Goal: Use online tool/utility: Utilize a website feature to perform a specific function

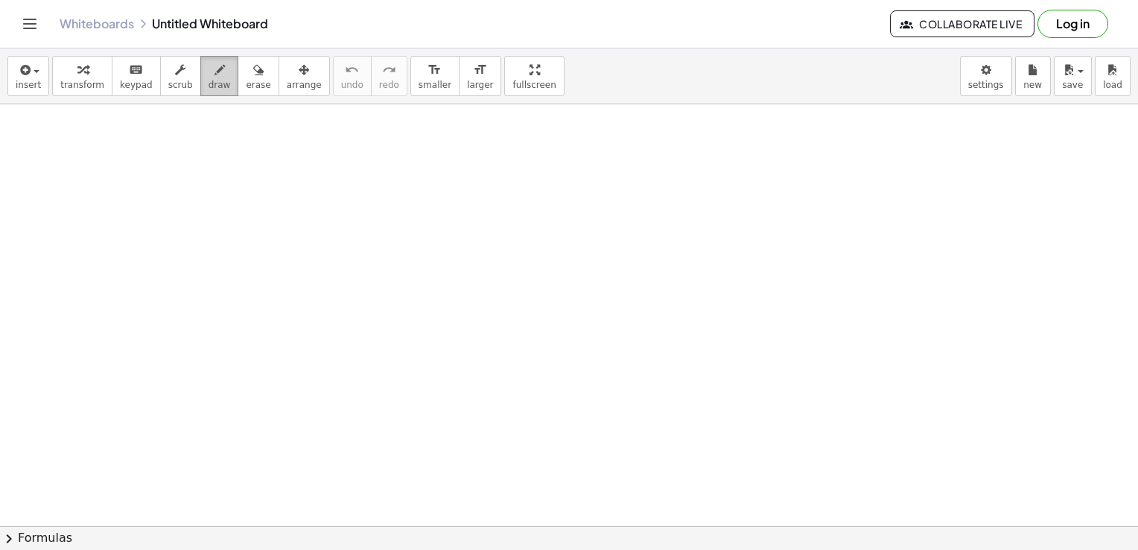
click at [215, 77] on icon "button" at bounding box center [220, 70] width 10 height 18
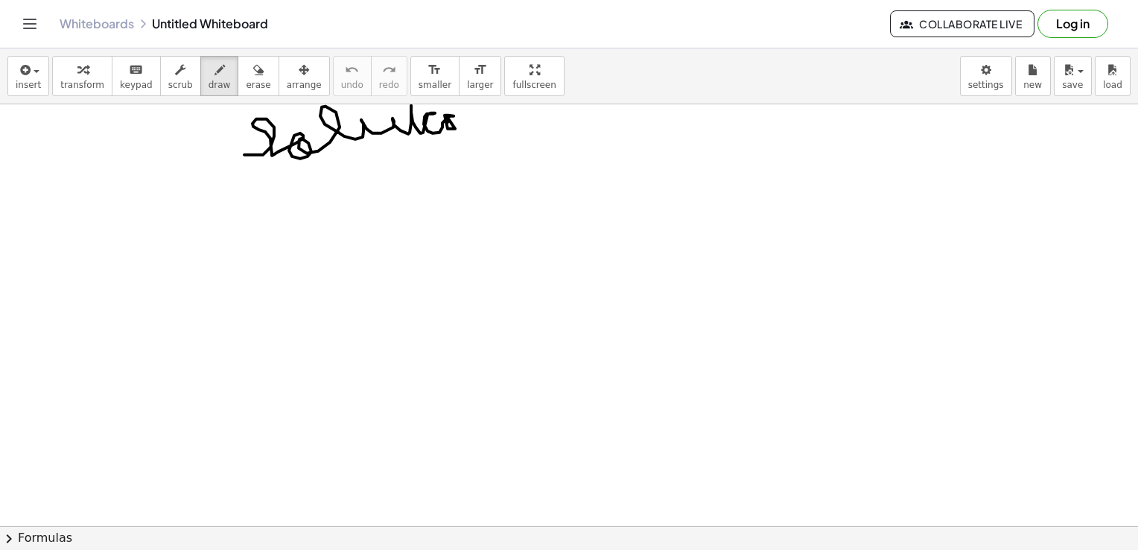
drag, startPoint x: 244, startPoint y: 154, endPoint x: 470, endPoint y: 122, distance: 228.0
drag, startPoint x: 396, startPoint y: 115, endPoint x: 436, endPoint y: 107, distance: 40.3
drag, startPoint x: 276, startPoint y: 159, endPoint x: 285, endPoint y: 183, distance: 24.8
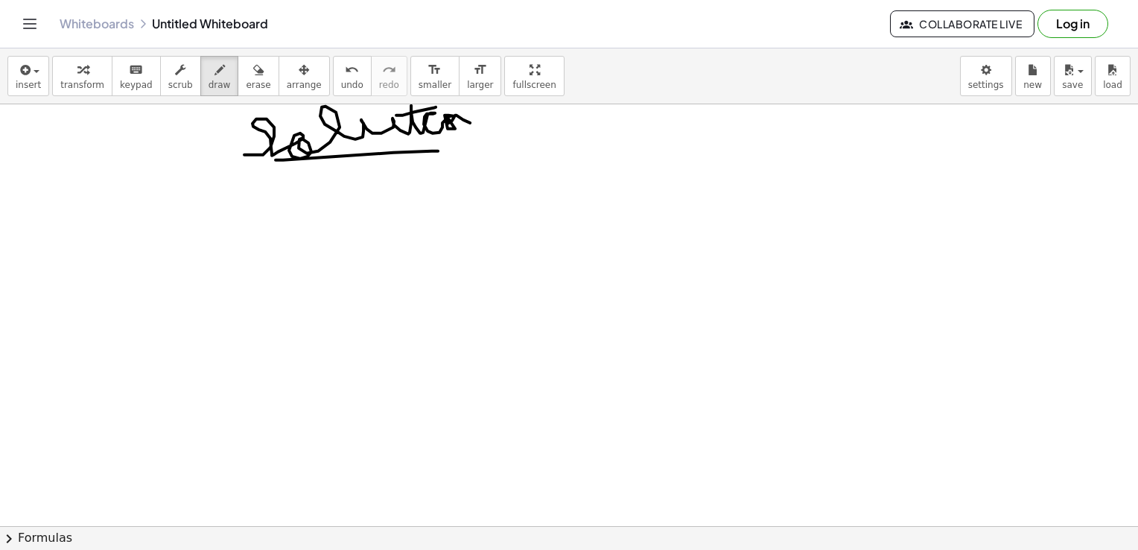
drag, startPoint x: 259, startPoint y: 186, endPoint x: 455, endPoint y: 183, distance: 196.7
drag, startPoint x: 236, startPoint y: 178, endPoint x: 435, endPoint y: 121, distance: 207.0
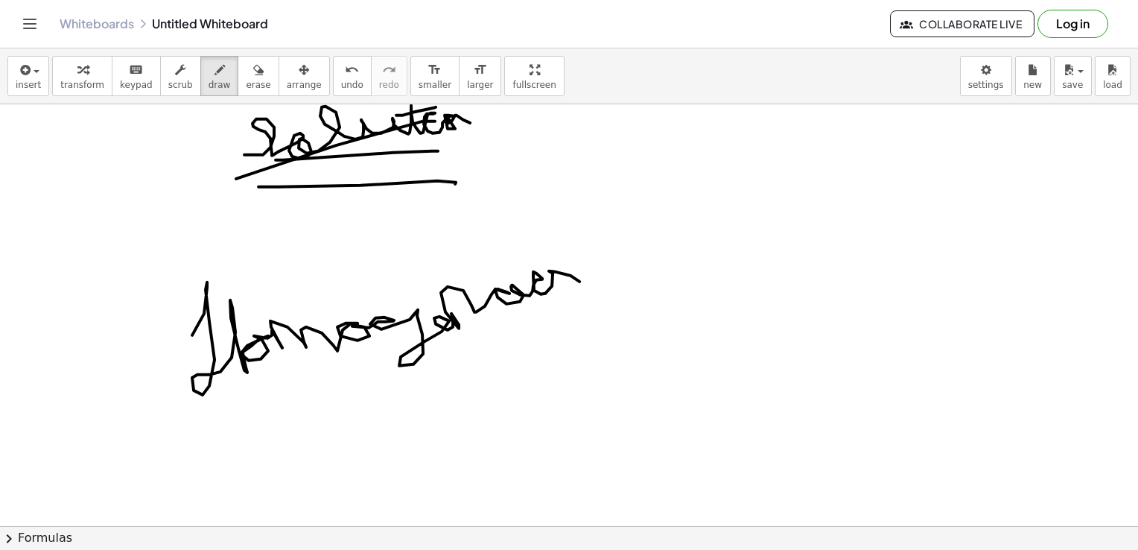
drag, startPoint x: 192, startPoint y: 335, endPoint x: 611, endPoint y: 285, distance: 421.7
drag, startPoint x: 204, startPoint y: 449, endPoint x: 454, endPoint y: 378, distance: 259.4
drag, startPoint x: 272, startPoint y: 433, endPoint x: 524, endPoint y: 405, distance: 253.4
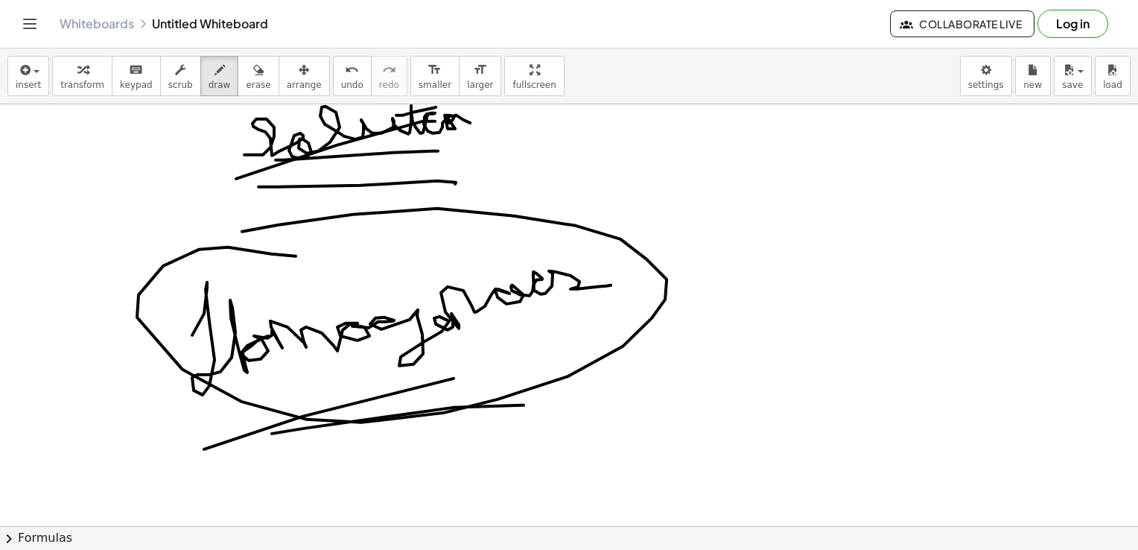
drag, startPoint x: 296, startPoint y: 256, endPoint x: 182, endPoint y: 267, distance: 114.5
drag, startPoint x: 490, startPoint y: 276, endPoint x: 628, endPoint y: 188, distance: 163.5
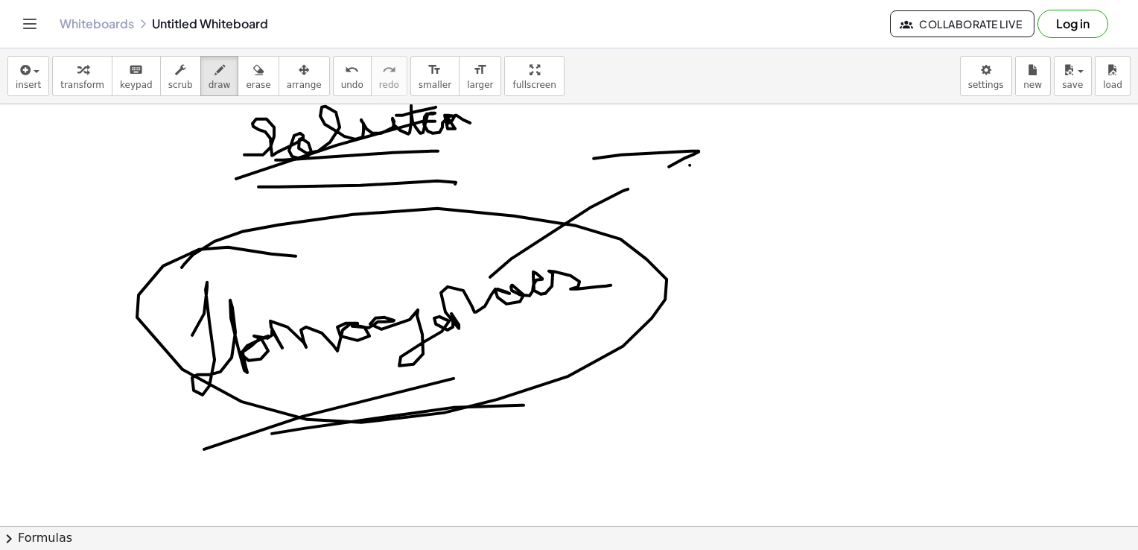
drag, startPoint x: 594, startPoint y: 158, endPoint x: 625, endPoint y: 209, distance: 60.2
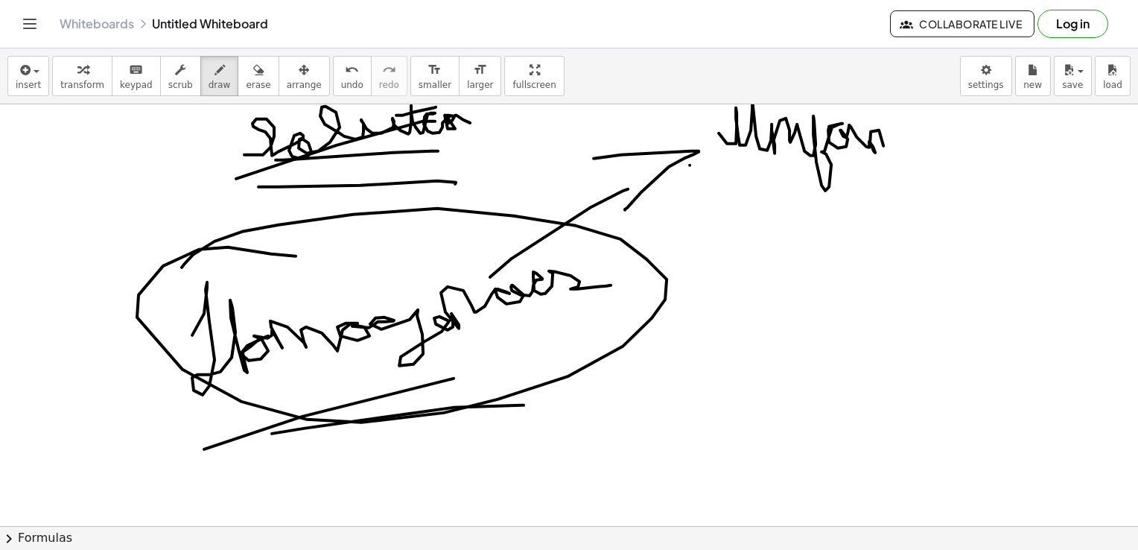
drag, startPoint x: 719, startPoint y: 133, endPoint x: 917, endPoint y: 161, distance: 200.2
click at [779, 101] on div "insert select one: Math Expression Function Text Youtube Video Graphing Geometr…" at bounding box center [569, 76] width 1138 height 56
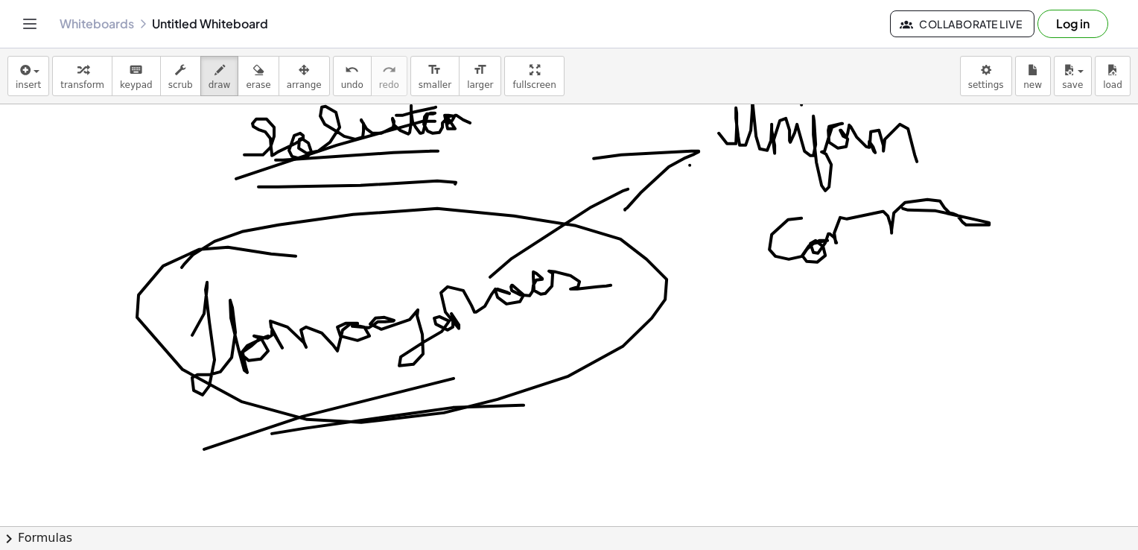
drag, startPoint x: 802, startPoint y: 218, endPoint x: 898, endPoint y: 226, distance: 96.5
click at [333, 86] on button "undo undo" at bounding box center [352, 76] width 39 height 40
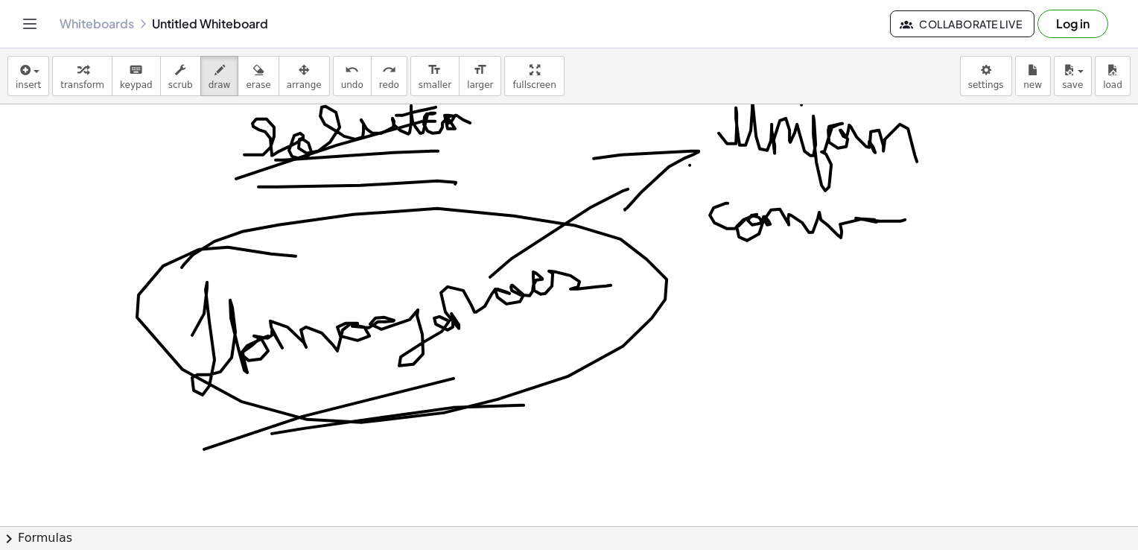
drag, startPoint x: 728, startPoint y: 203, endPoint x: 918, endPoint y: 216, distance: 190.5
drag, startPoint x: 529, startPoint y: 343, endPoint x: 621, endPoint y: 362, distance: 94.2
drag, startPoint x: 630, startPoint y: 349, endPoint x: 619, endPoint y: 377, distance: 29.5
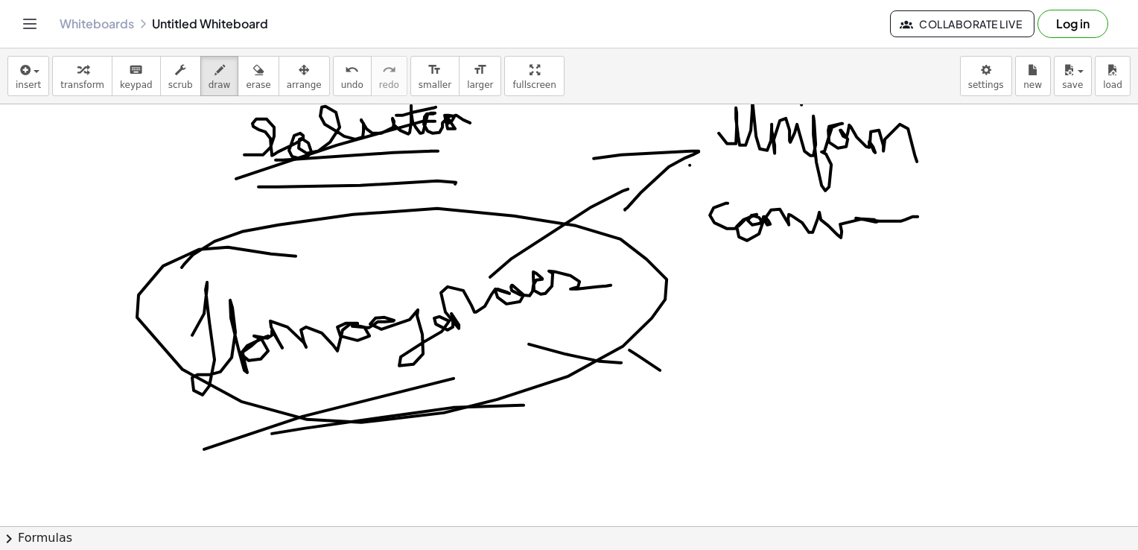
drag, startPoint x: 688, startPoint y: 333, endPoint x: 761, endPoint y: 339, distance: 73.3
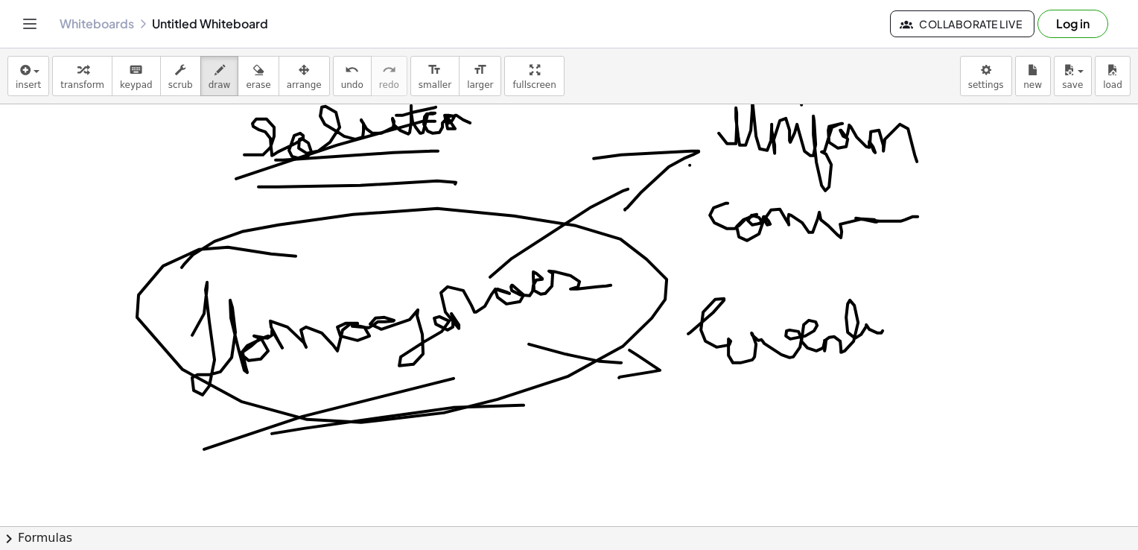
drag, startPoint x: 761, startPoint y: 339, endPoint x: 880, endPoint y: 369, distance: 122.2
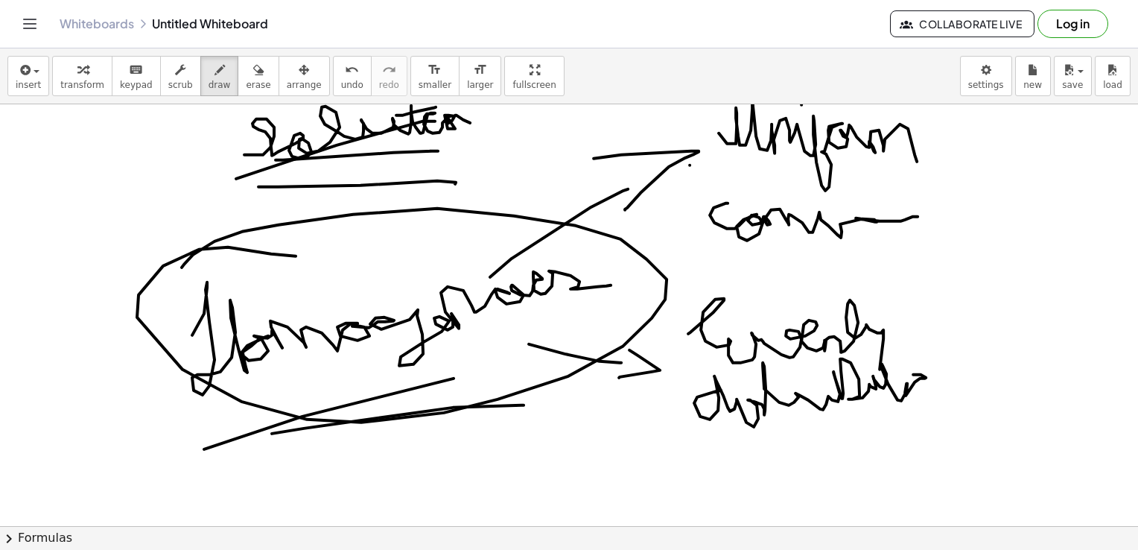
drag, startPoint x: 721, startPoint y: 390, endPoint x: 930, endPoint y: 402, distance: 209.0
drag, startPoint x: 876, startPoint y: 371, endPoint x: 897, endPoint y: 370, distance: 20.9
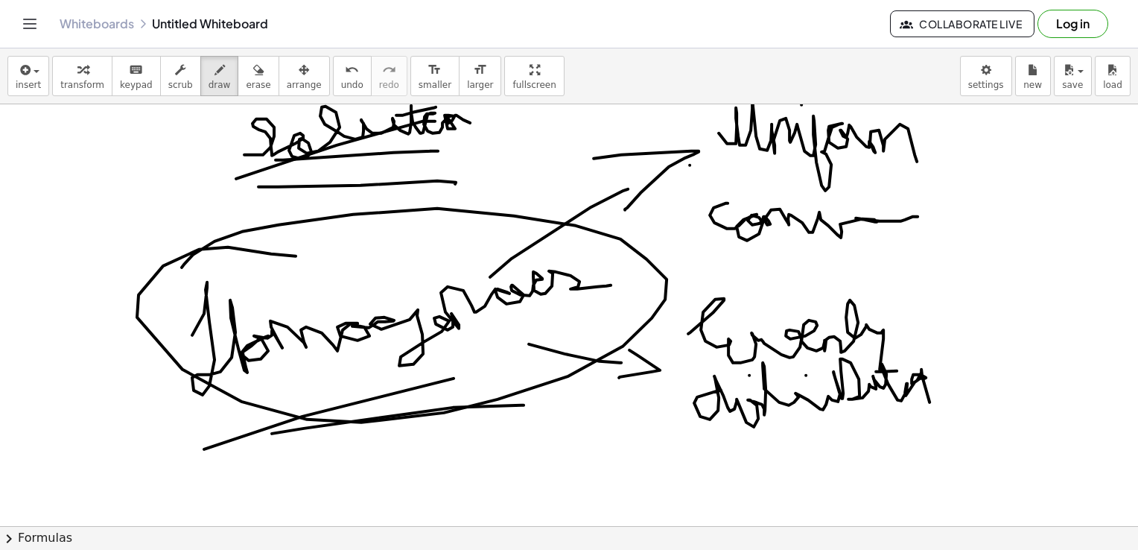
click at [246, 86] on span "erase" at bounding box center [258, 85] width 25 height 10
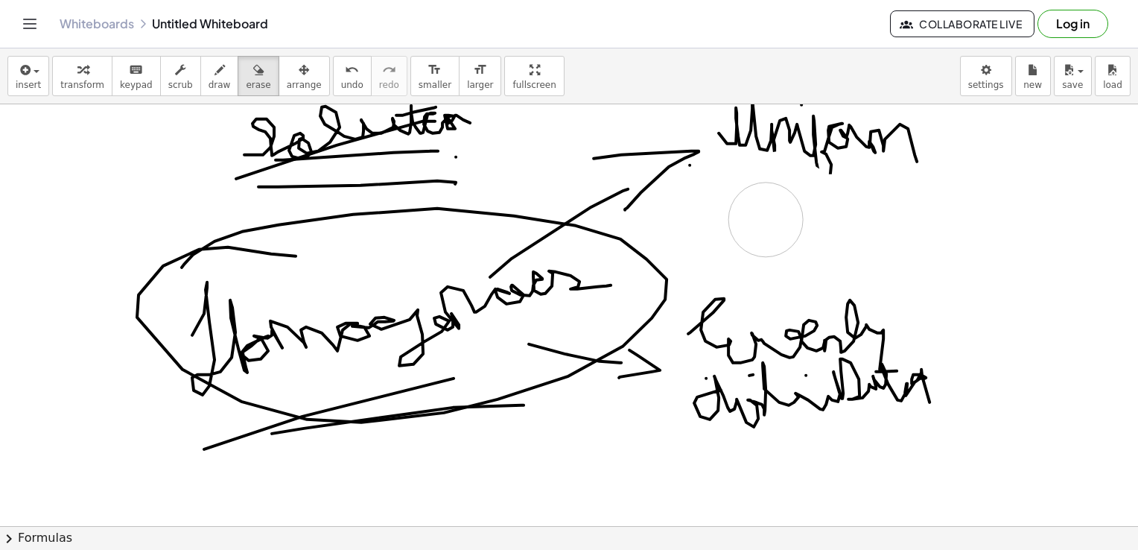
drag, startPoint x: 782, startPoint y: 188, endPoint x: 763, endPoint y: 219, distance: 36.4
click at [203, 46] on div "Whiteboards Untitled Whiteboard Collaborate Live Log in" at bounding box center [569, 24] width 1103 height 48
click at [215, 67] on icon "button" at bounding box center [220, 70] width 10 height 18
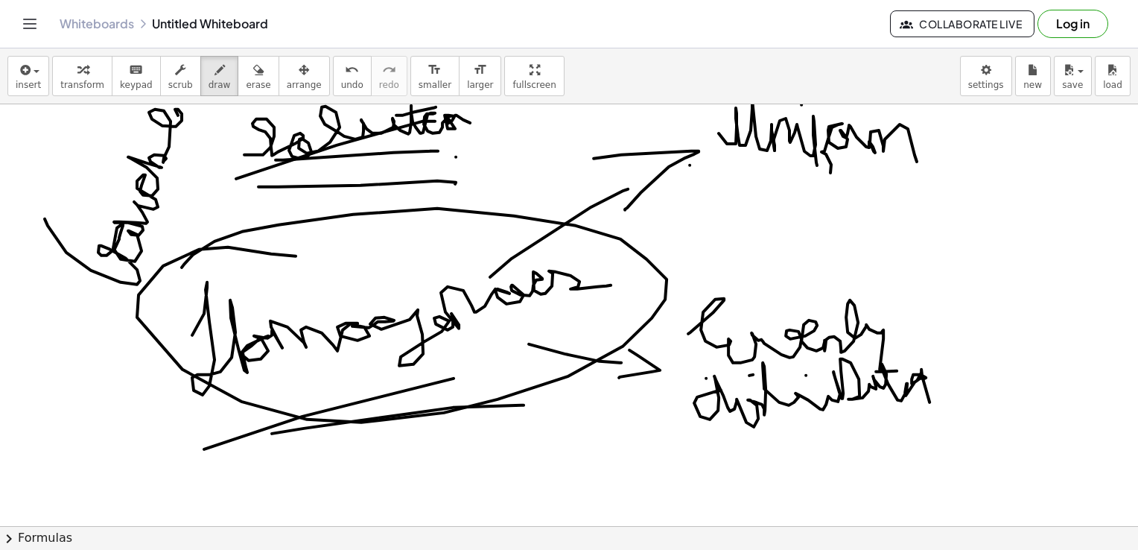
drag, startPoint x: 45, startPoint y: 218, endPoint x: 195, endPoint y: 110, distance: 185.3
click at [246, 88] on span "erase" at bounding box center [258, 85] width 25 height 10
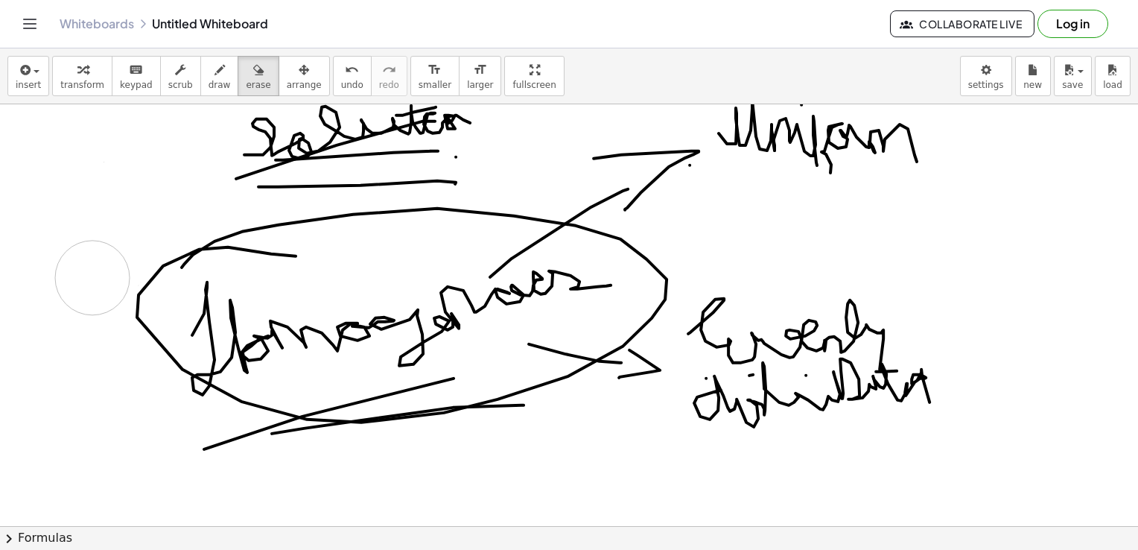
drag, startPoint x: 155, startPoint y: 181, endPoint x: 168, endPoint y: 174, distance: 14.3
click at [209, 73] on div "button" at bounding box center [220, 69] width 22 height 18
drag, startPoint x: 784, startPoint y: 179, endPoint x: 986, endPoint y: 201, distance: 203.1
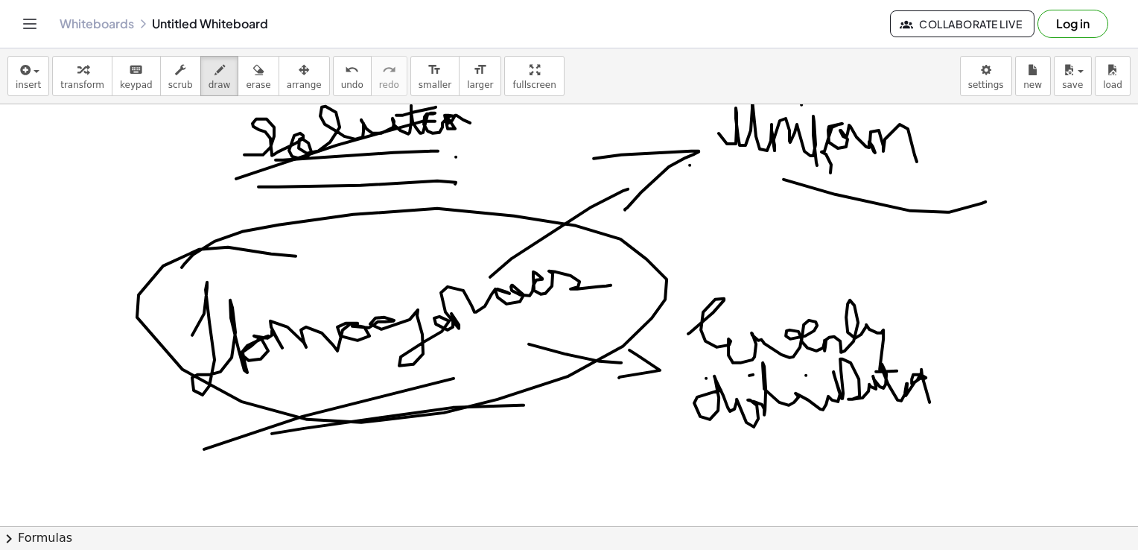
drag, startPoint x: 873, startPoint y: 234, endPoint x: 1035, endPoint y: 240, distance: 161.8
drag, startPoint x: 300, startPoint y: 351, endPoint x: 551, endPoint y: 326, distance: 253.1
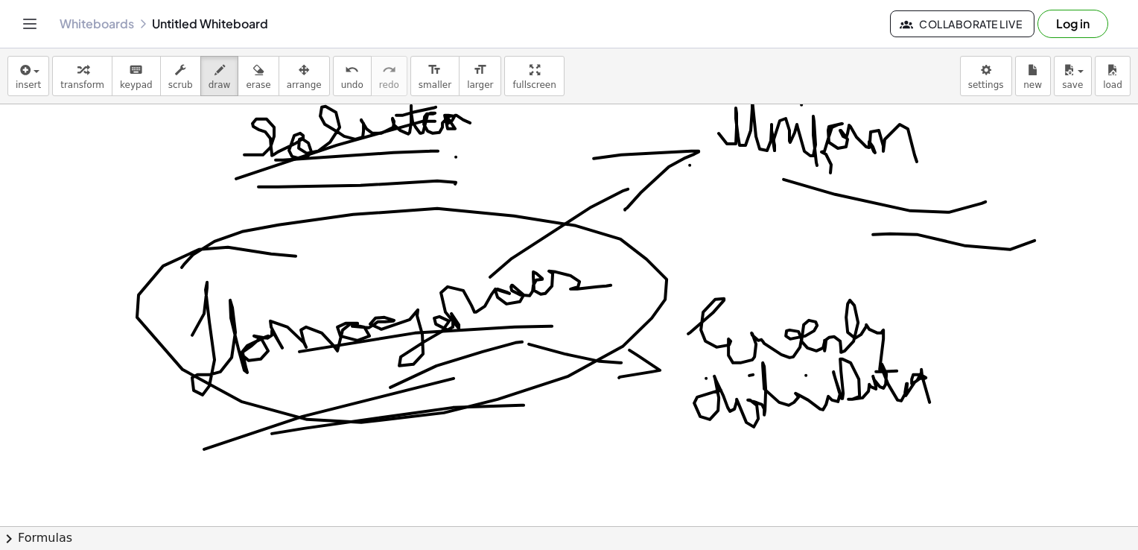
drag, startPoint x: 390, startPoint y: 387, endPoint x: 522, endPoint y: 341, distance: 138.8
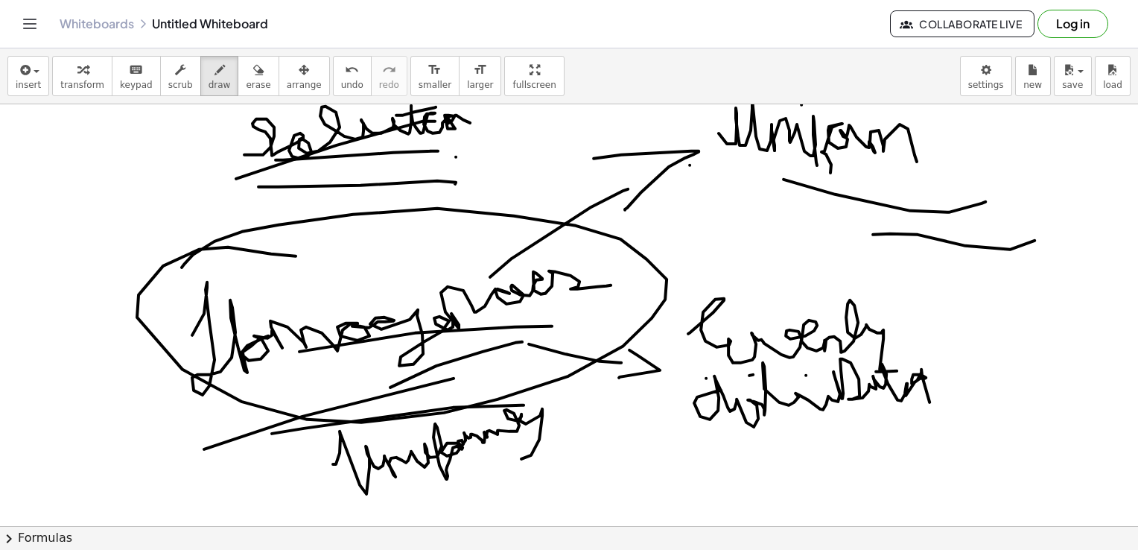
drag, startPoint x: 333, startPoint y: 463, endPoint x: 566, endPoint y: 393, distance: 243.5
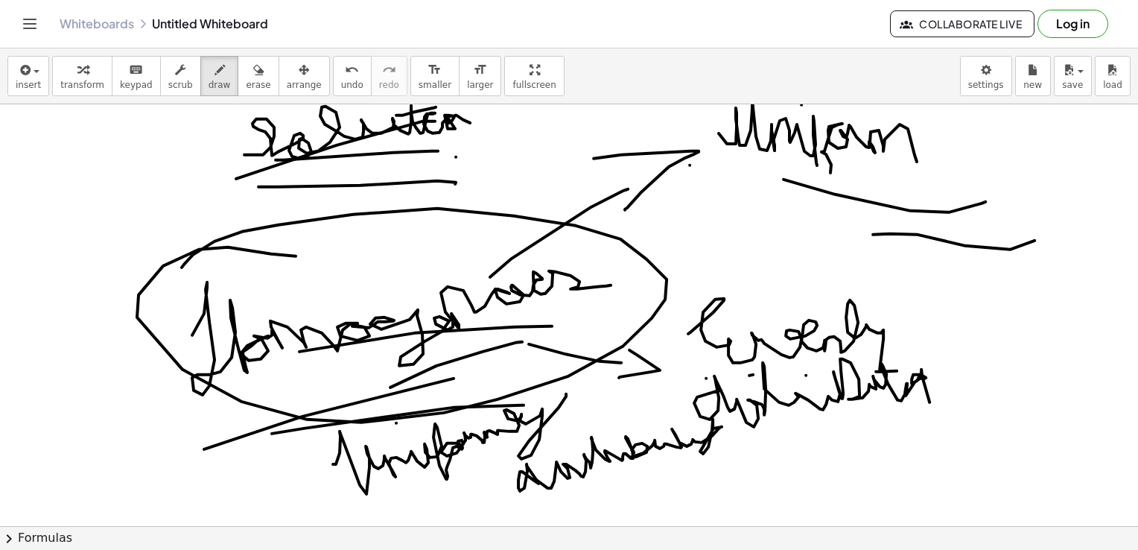
drag, startPoint x: 539, startPoint y: 483, endPoint x: 722, endPoint y: 463, distance: 184.3
drag, startPoint x: 630, startPoint y: 438, endPoint x: 712, endPoint y: 435, distance: 82.0
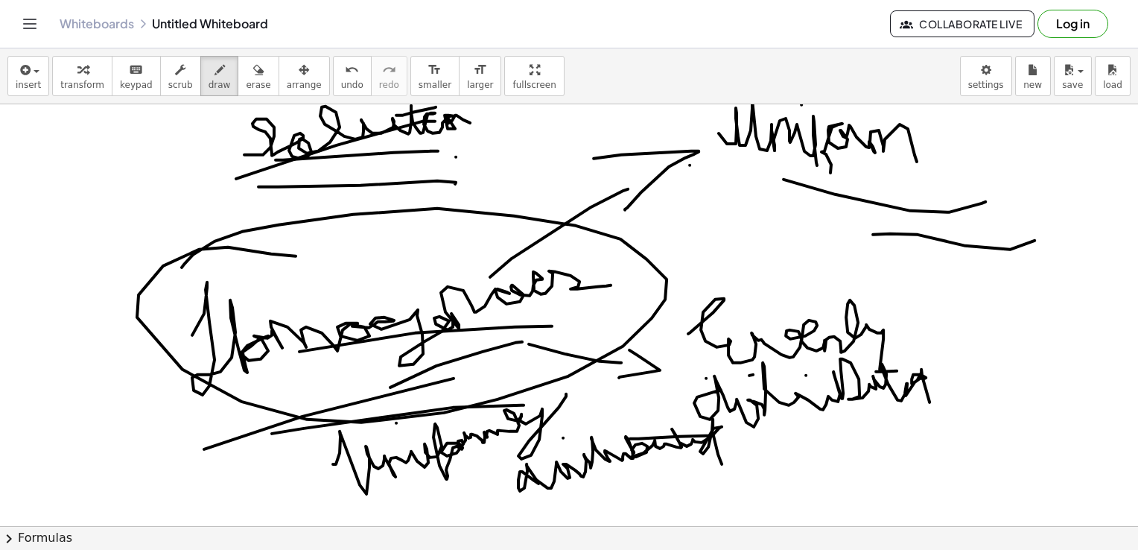
click at [246, 83] on span "erase" at bounding box center [258, 85] width 25 height 10
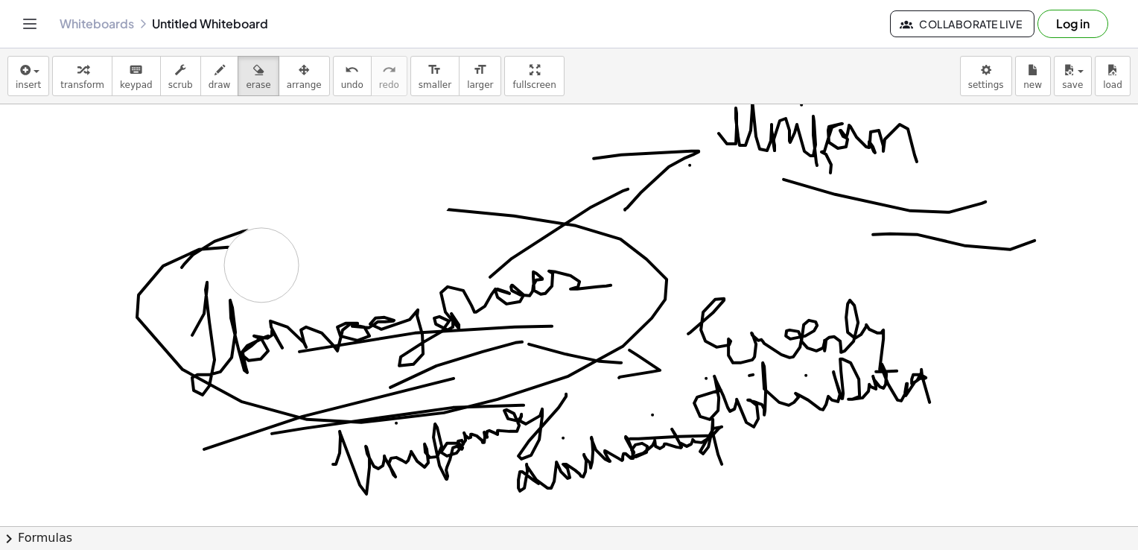
drag, startPoint x: 343, startPoint y: 179, endPoint x: 0, endPoint y: 446, distance: 434.3
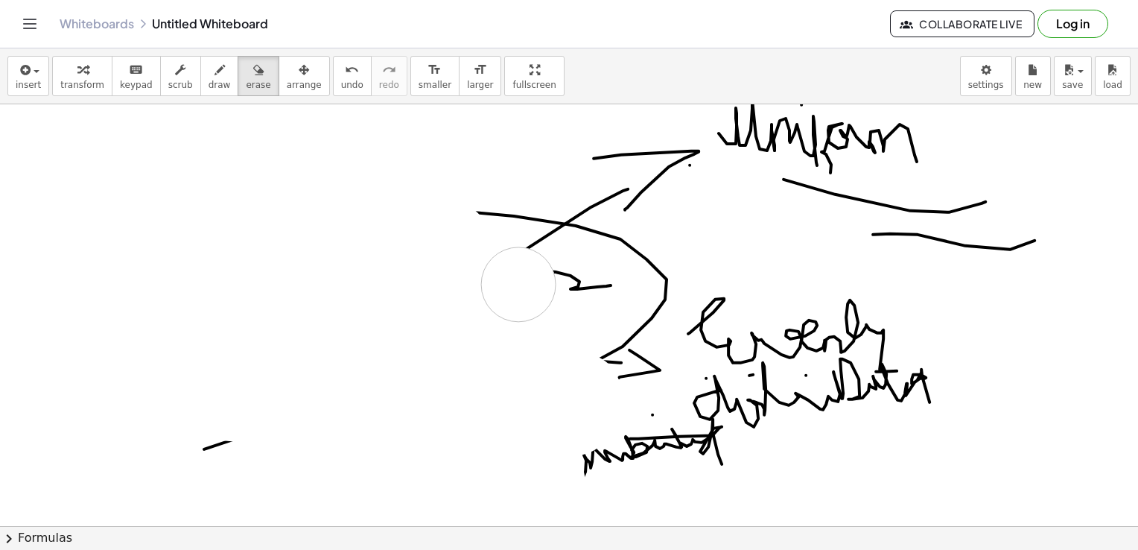
drag, startPoint x: 193, startPoint y: 246, endPoint x: 1046, endPoint y: 3, distance: 887.0
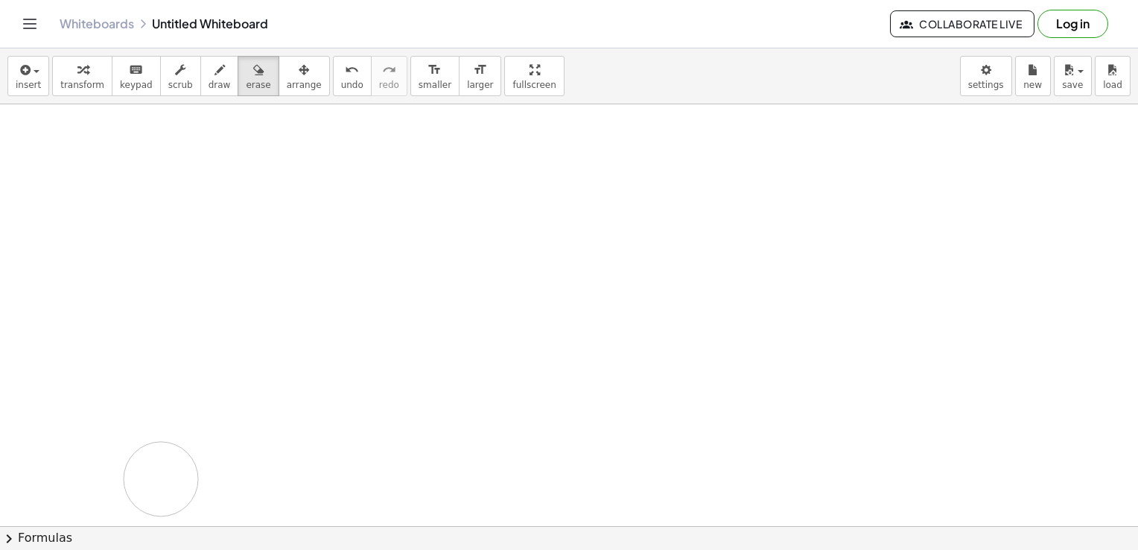
drag, startPoint x: 824, startPoint y: 337, endPoint x: 311, endPoint y: 271, distance: 517.5
click at [209, 75] on div "button" at bounding box center [220, 69] width 22 height 18
click at [209, 60] on div "button" at bounding box center [220, 69] width 22 height 18
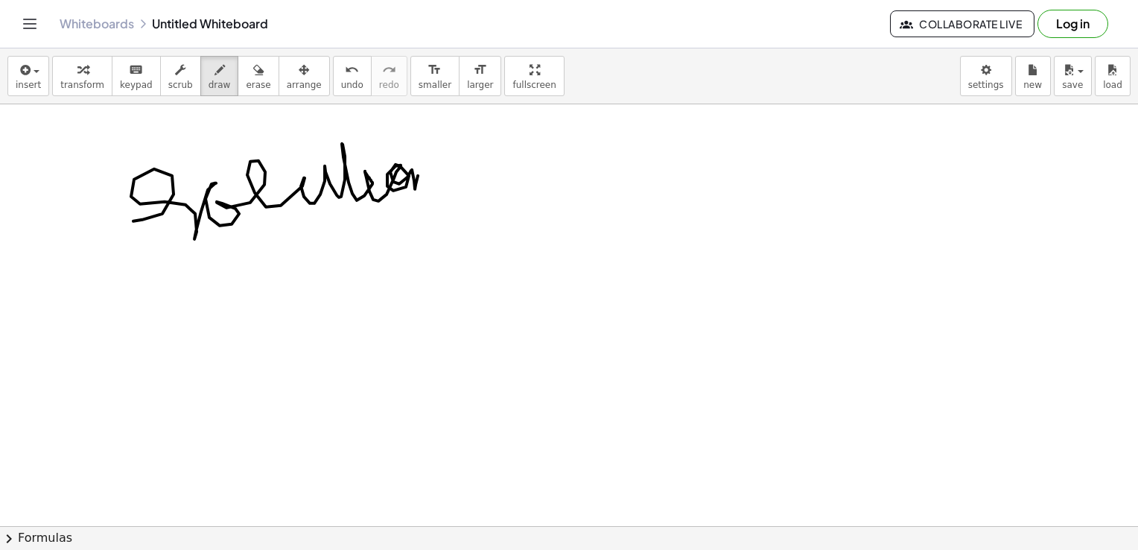
drag, startPoint x: 133, startPoint y: 221, endPoint x: 439, endPoint y: 194, distance: 306.6
drag, startPoint x: 340, startPoint y: 158, endPoint x: 353, endPoint y: 159, distance: 13.5
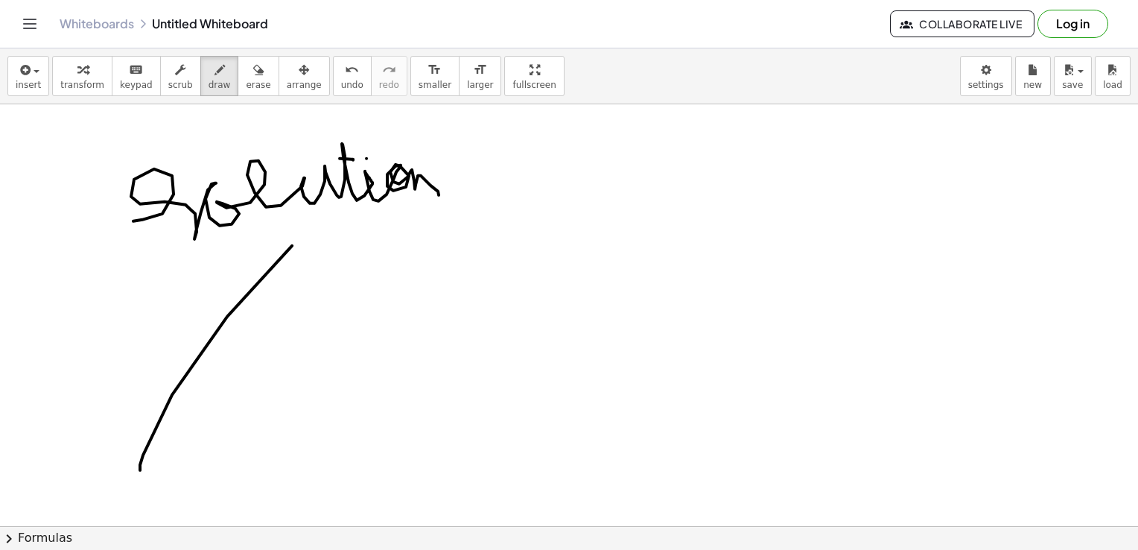
drag, startPoint x: 292, startPoint y: 245, endPoint x: 140, endPoint y: 470, distance: 271.5
drag, startPoint x: 290, startPoint y: 247, endPoint x: 426, endPoint y: 378, distance: 189.7
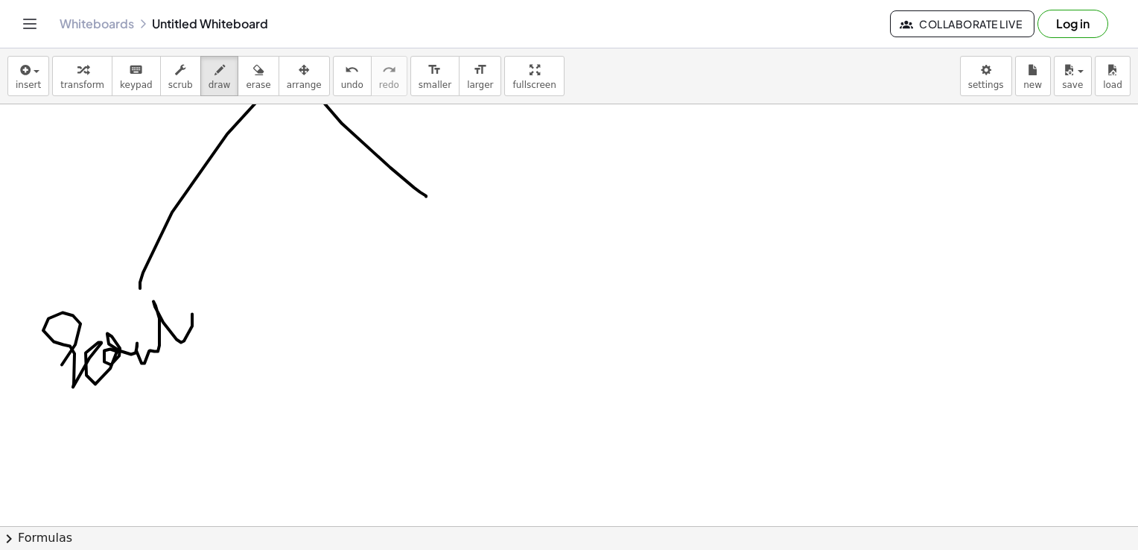
drag, startPoint x: 62, startPoint y: 364, endPoint x: 223, endPoint y: 323, distance: 166.1
click at [223, 323] on div at bounding box center [569, 393] width 1138 height 942
drag, startPoint x: 119, startPoint y: 326, endPoint x: 265, endPoint y: 269, distance: 156.6
click at [265, 269] on div at bounding box center [569, 393] width 1138 height 942
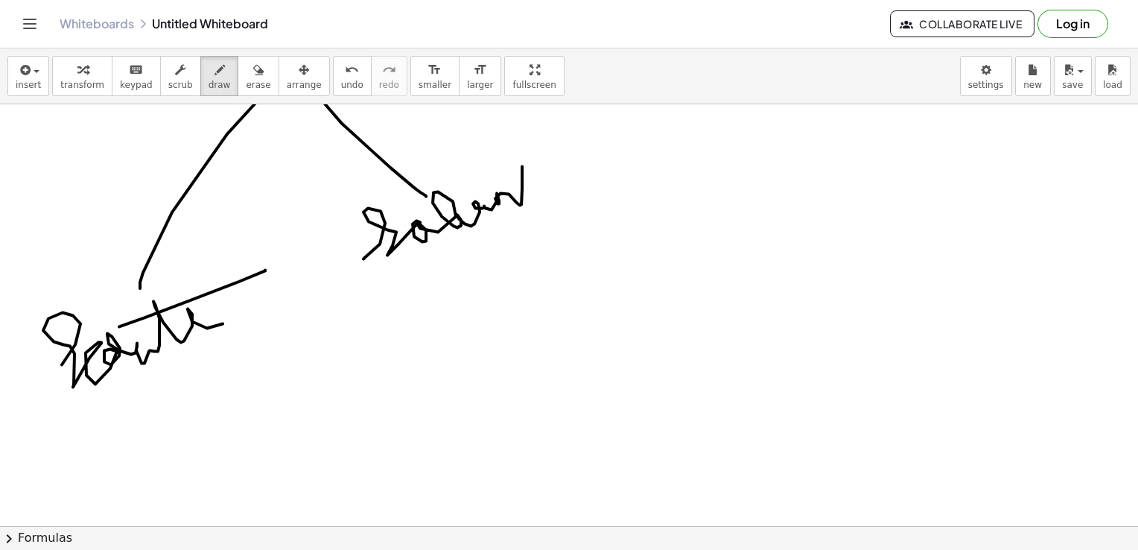
drag, startPoint x: 364, startPoint y: 258, endPoint x: 551, endPoint y: 197, distance: 197.2
click at [551, 197] on div at bounding box center [569, 393] width 1138 height 942
click at [519, 161] on div at bounding box center [569, 393] width 1138 height 942
drag, startPoint x: 76, startPoint y: 440, endPoint x: 78, endPoint y: 472, distance: 32.1
click at [78, 472] on div at bounding box center [569, 393] width 1138 height 942
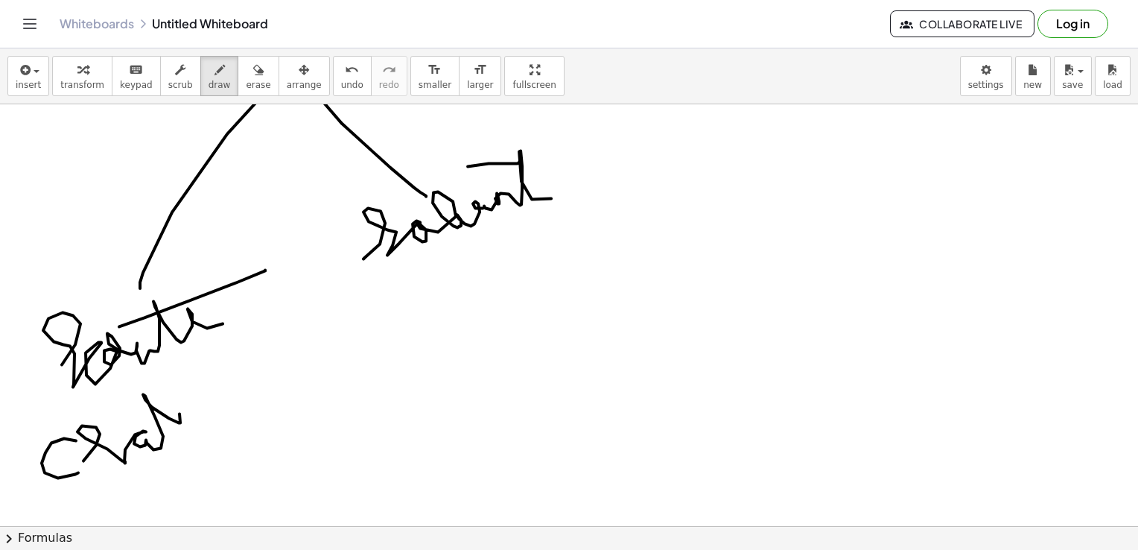
drag, startPoint x: 83, startPoint y: 460, endPoint x: 195, endPoint y: 399, distance: 127.0
click at [195, 399] on div at bounding box center [569, 393] width 1138 height 942
drag, startPoint x: 158, startPoint y: 392, endPoint x: 182, endPoint y: 383, distance: 25.5
click at [182, 383] on div at bounding box center [569, 393] width 1138 height 942
drag, startPoint x: 188, startPoint y: 362, endPoint x: 224, endPoint y: 443, distance: 88.1
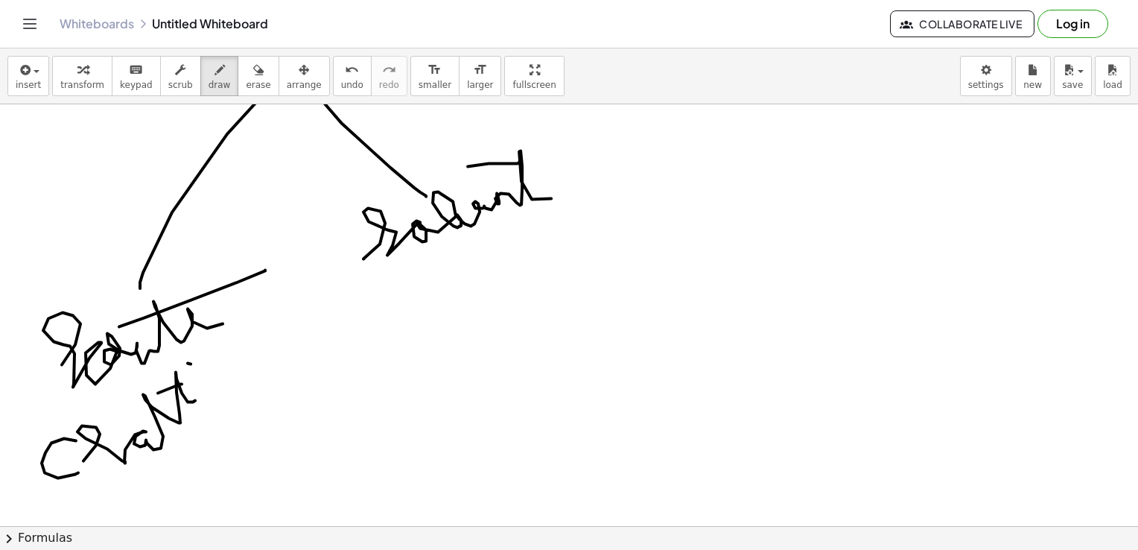
click at [224, 443] on div at bounding box center [569, 393] width 1138 height 942
drag, startPoint x: 399, startPoint y: 285, endPoint x: 426, endPoint y: 314, distance: 40.6
click at [426, 314] on div at bounding box center [569, 393] width 1138 height 942
drag, startPoint x: 420, startPoint y: 288, endPoint x: 463, endPoint y: 261, distance: 50.2
click at [463, 261] on div at bounding box center [569, 393] width 1138 height 942
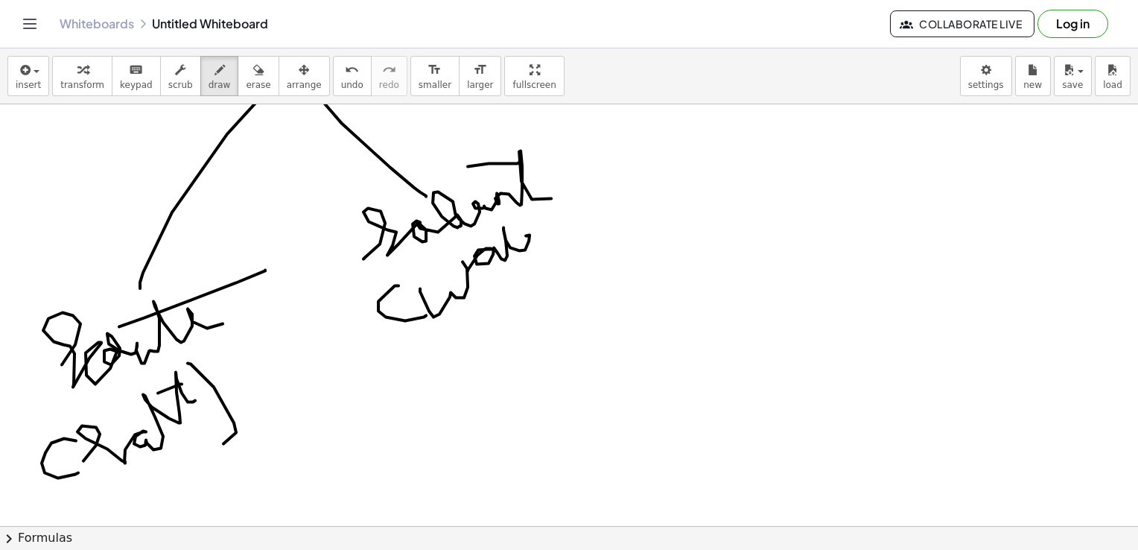
drag, startPoint x: 468, startPoint y: 270, endPoint x: 545, endPoint y: 229, distance: 86.6
click at [545, 229] on div at bounding box center [569, 393] width 1138 height 942
click at [508, 240] on div at bounding box center [569, 393] width 1138 height 942
drag, startPoint x: 549, startPoint y: 197, endPoint x: 554, endPoint y: 267, distance: 70.2
click at [554, 267] on div at bounding box center [569, 393] width 1138 height 942
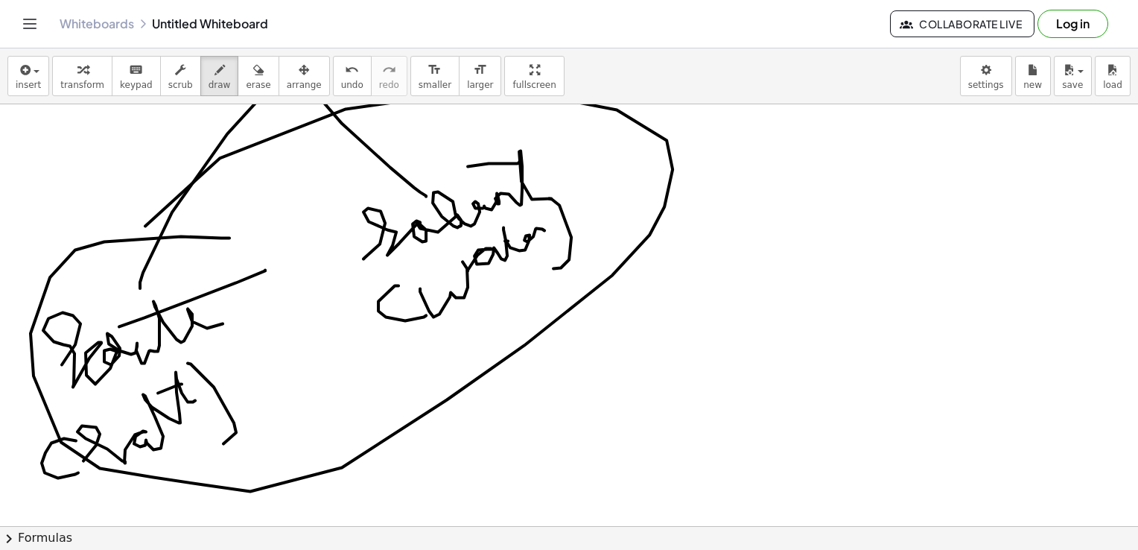
drag, startPoint x: 229, startPoint y: 237, endPoint x: 124, endPoint y: 258, distance: 107.1
click at [124, 258] on div at bounding box center [569, 393] width 1138 height 942
drag, startPoint x: 83, startPoint y: 207, endPoint x: 159, endPoint y: 98, distance: 132.7
click at [159, 98] on div "insert select one: Math Expression Function Text Youtube Video Graphing Geometr…" at bounding box center [569, 298] width 1138 height 501
drag, startPoint x: 165, startPoint y: 95, endPoint x: 141, endPoint y: 133, distance: 45.3
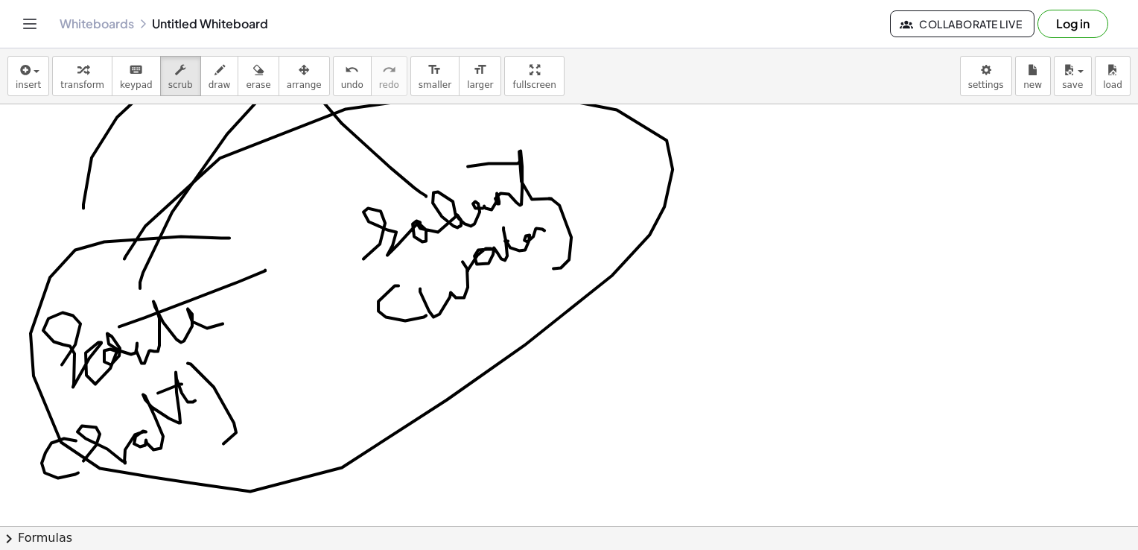
click at [141, 133] on div "insert select one: Math Expression Function Text Youtube Video Graphing Geometr…" at bounding box center [569, 298] width 1138 height 501
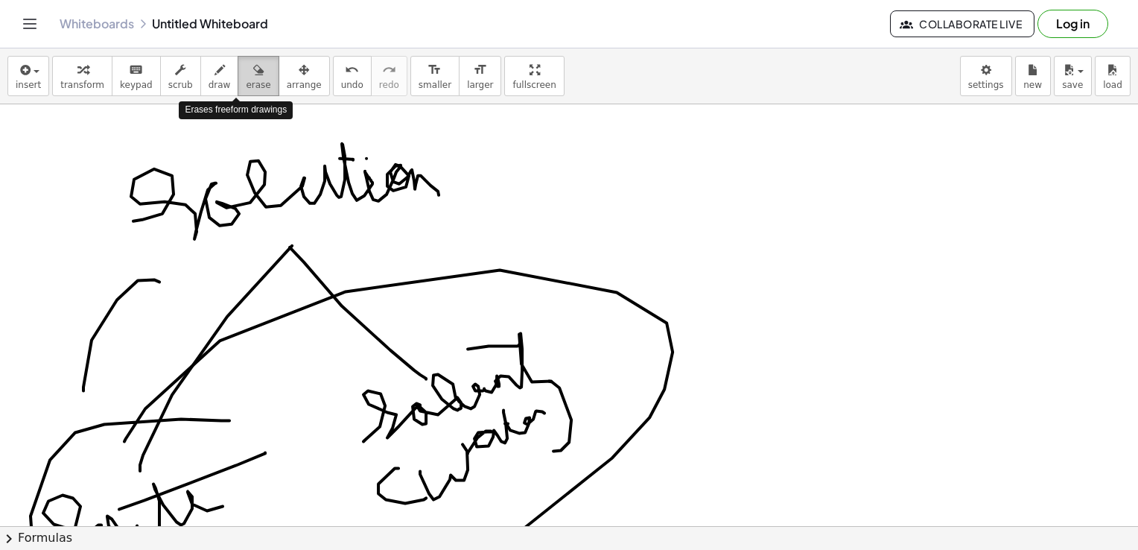
click at [246, 82] on span "erase" at bounding box center [258, 85] width 25 height 10
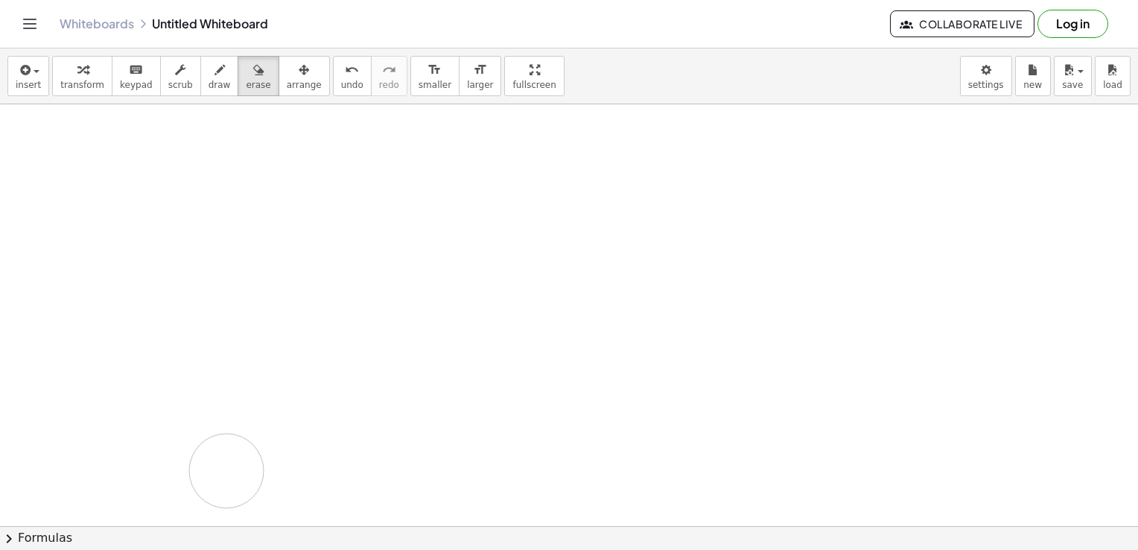
drag, startPoint x: 228, startPoint y: 156, endPoint x: 281, endPoint y: 262, distance: 117.6
click at [200, 84] on button "draw" at bounding box center [219, 76] width 39 height 40
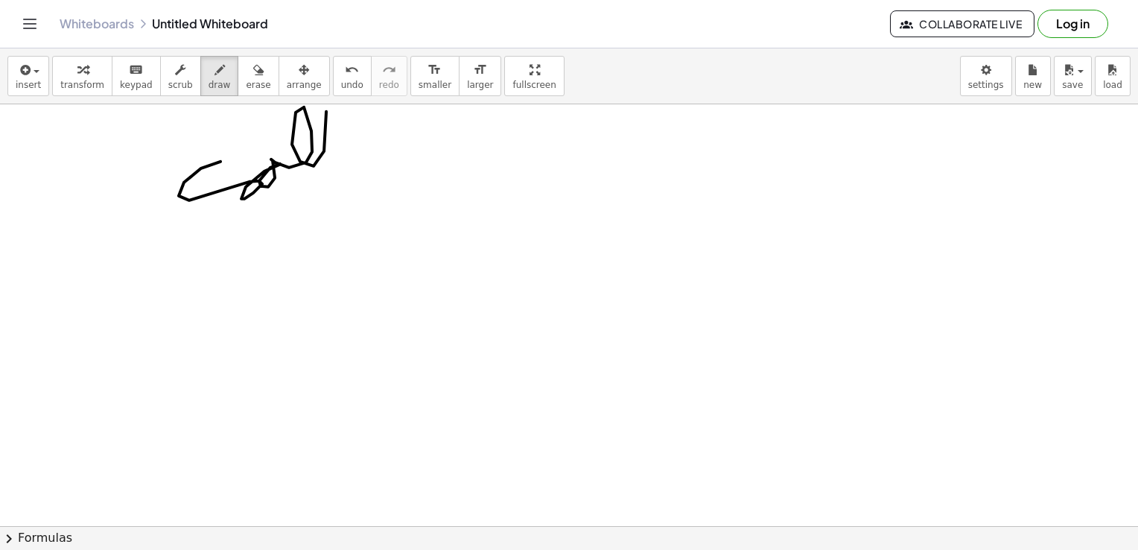
drag, startPoint x: 221, startPoint y: 161, endPoint x: 352, endPoint y: 133, distance: 134.0
drag, startPoint x: 333, startPoint y: 129, endPoint x: 361, endPoint y: 120, distance: 29.7
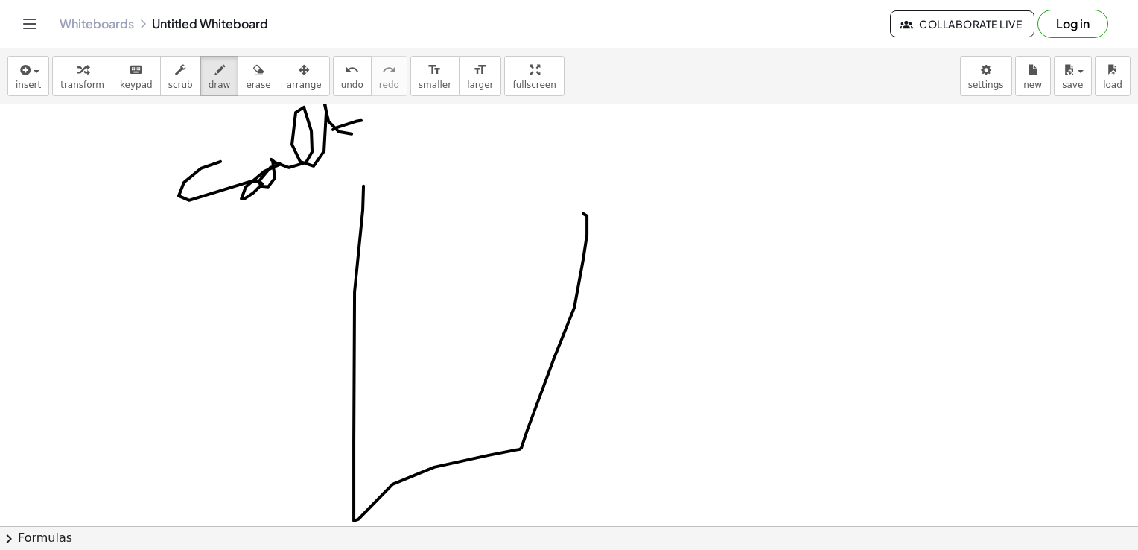
drag, startPoint x: 364, startPoint y: 186, endPoint x: 331, endPoint y: 191, distance: 33.2
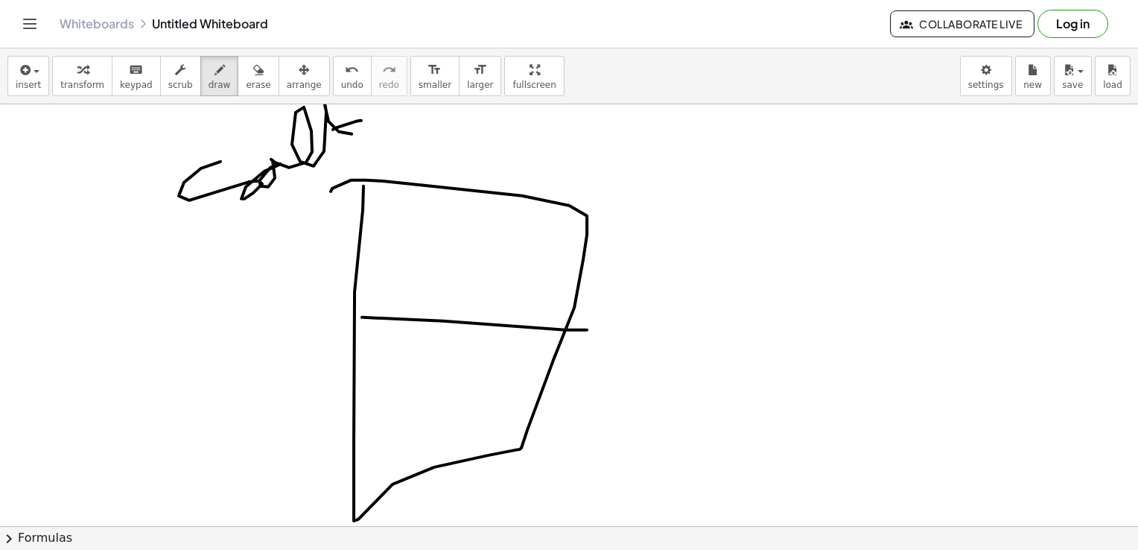
drag, startPoint x: 362, startPoint y: 317, endPoint x: 587, endPoint y: 329, distance: 225.4
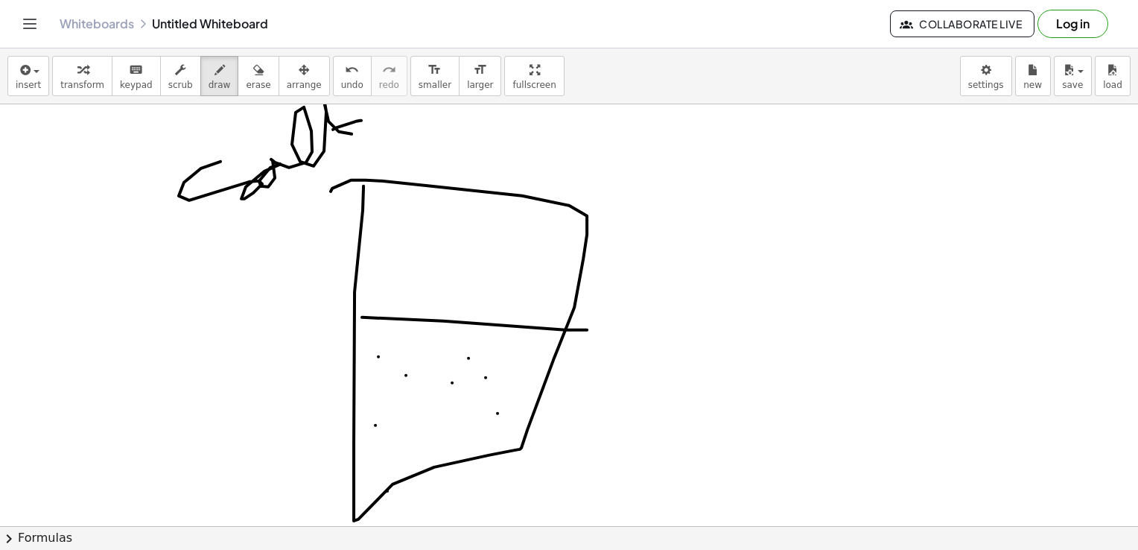
drag, startPoint x: 522, startPoint y: 321, endPoint x: 627, endPoint y: 279, distance: 114.0
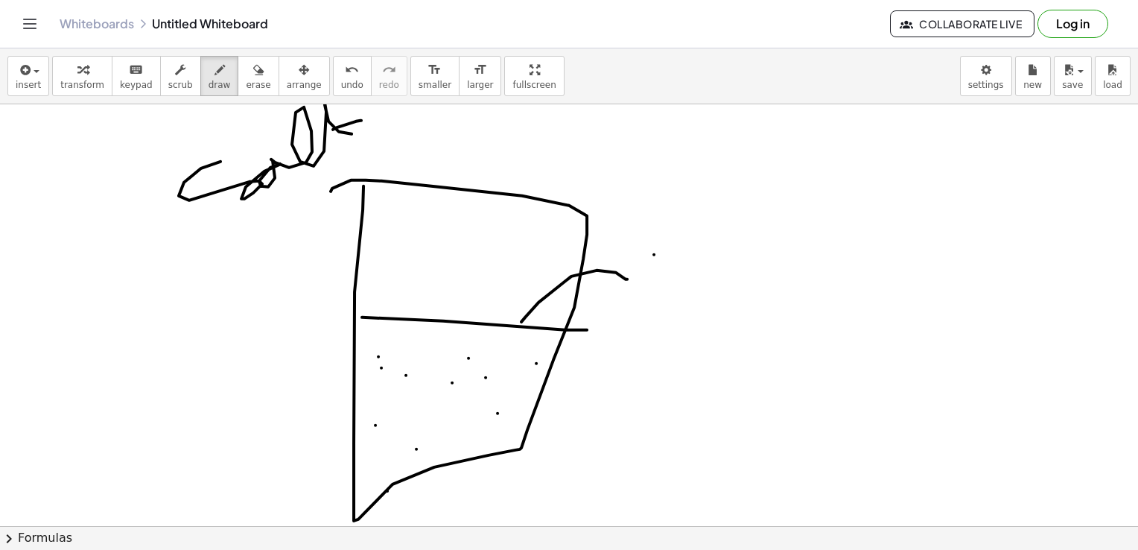
drag, startPoint x: 654, startPoint y: 254, endPoint x: 665, endPoint y: 300, distance: 47.4
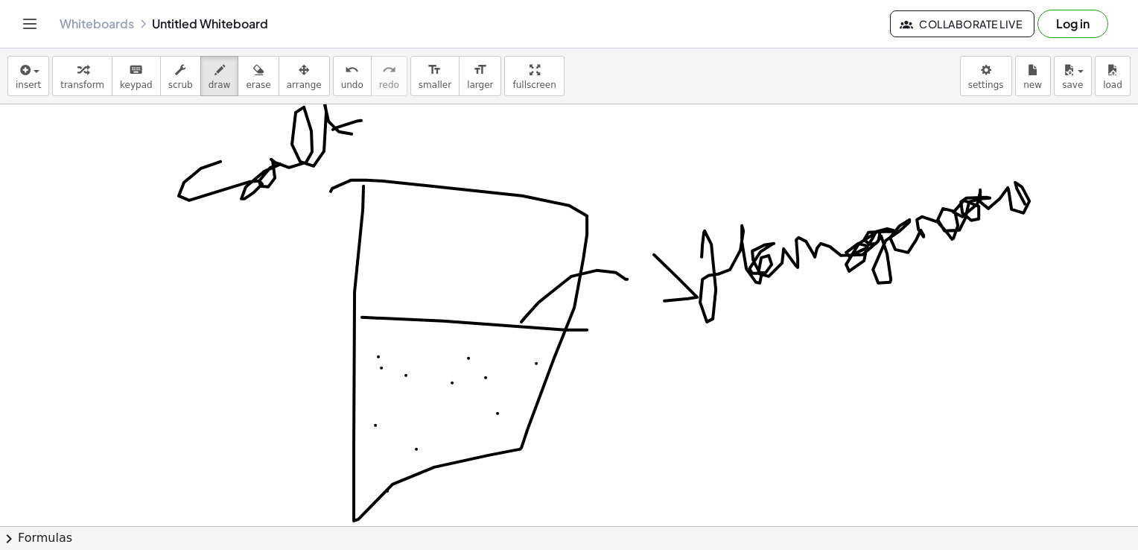
drag, startPoint x: 702, startPoint y: 256, endPoint x: 1083, endPoint y: 213, distance: 383.2
drag, startPoint x: 634, startPoint y: 368, endPoint x: 957, endPoint y: 302, distance: 329.3
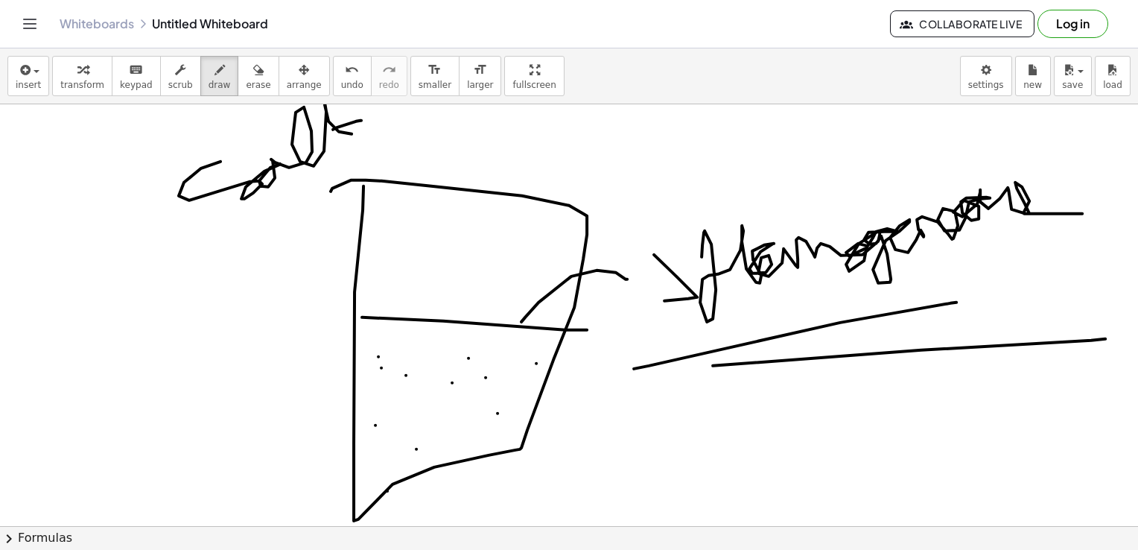
drag, startPoint x: 1091, startPoint y: 340, endPoint x: 960, endPoint y: 370, distance: 134.6
drag, startPoint x: 486, startPoint y: 228, endPoint x: 607, endPoint y: 167, distance: 135.9
drag, startPoint x: 630, startPoint y: 136, endPoint x: 614, endPoint y: 195, distance: 60.9
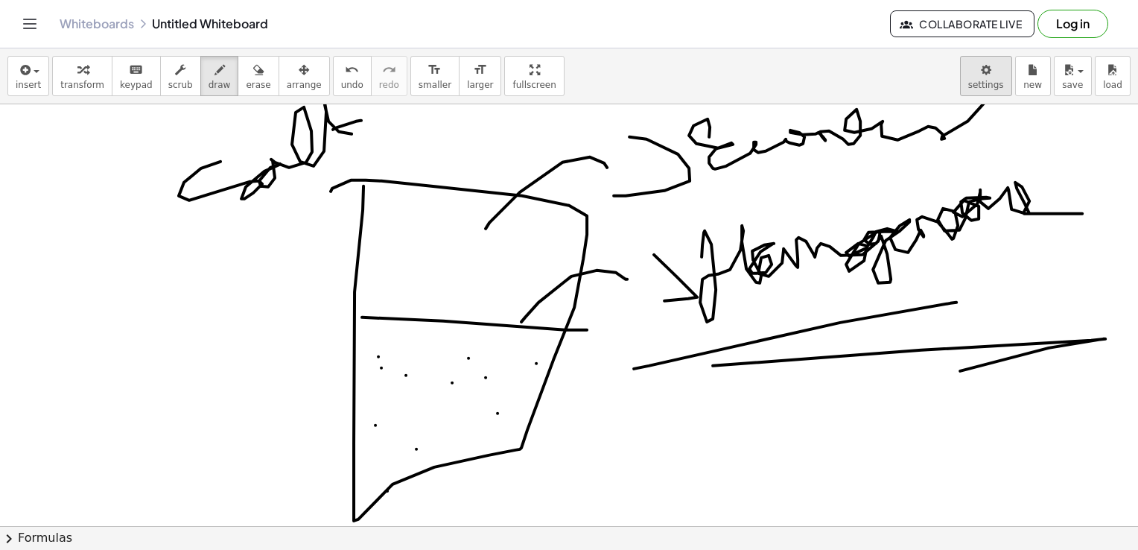
drag, startPoint x: 709, startPoint y: 136, endPoint x: 1008, endPoint y: 75, distance: 305.1
click at [1008, 75] on div "insert select one: Math Expression Function Text Youtube Video Graphing Geometr…" at bounding box center [569, 298] width 1138 height 501
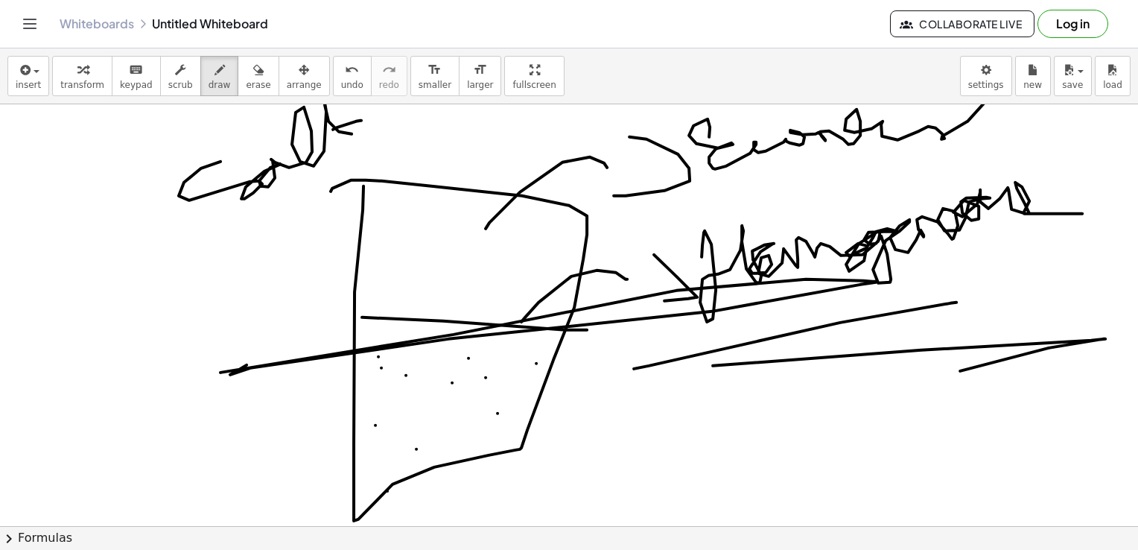
drag, startPoint x: 449, startPoint y: 338, endPoint x: 18, endPoint y: 430, distance: 440.3
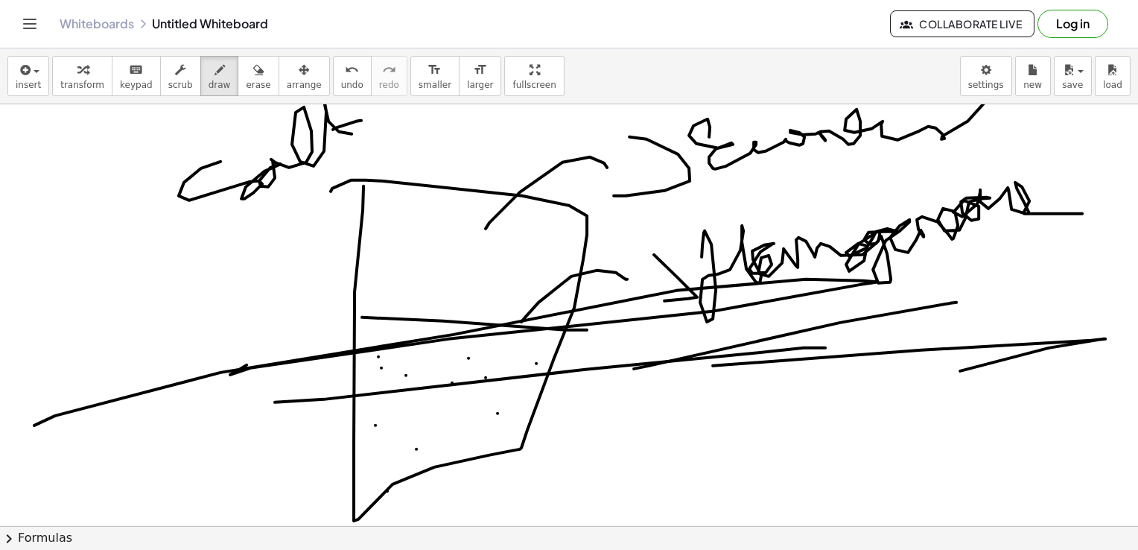
drag, startPoint x: 324, startPoint y: 399, endPoint x: 814, endPoint y: 338, distance: 493.2
click at [246, 85] on span "erase" at bounding box center [258, 85] width 25 height 10
drag, startPoint x: 238, startPoint y: 85, endPoint x: 235, endPoint y: 179, distance: 93.9
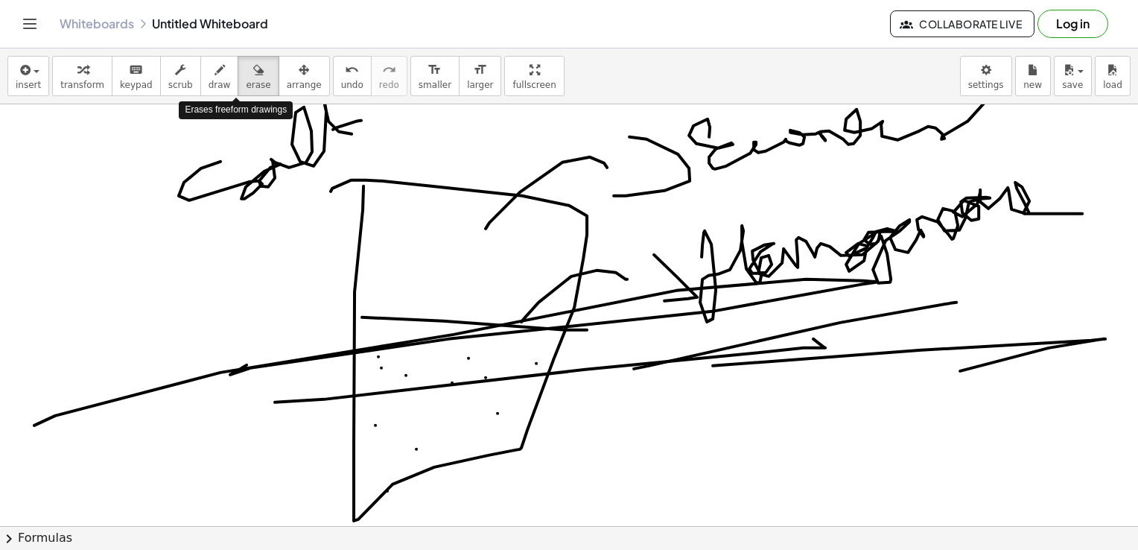
click at [235, 179] on div "insert select one: Math Expression Function Text Youtube Video Graphing Geometr…" at bounding box center [569, 298] width 1138 height 501
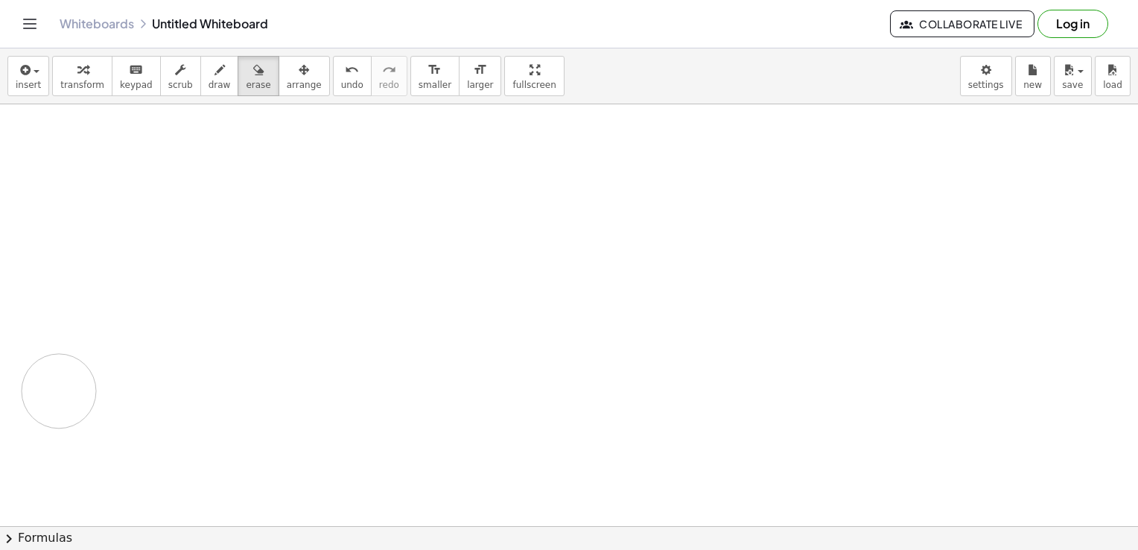
drag, startPoint x: 235, startPoint y: 179, endPoint x: 36, endPoint y: 343, distance: 258.3
click at [0, 428] on html "Graspable Math Activities Get Started Activity Bank Assigned Work Classes White…" at bounding box center [569, 275] width 1138 height 550
click at [215, 75] on icon "button" at bounding box center [220, 70] width 10 height 18
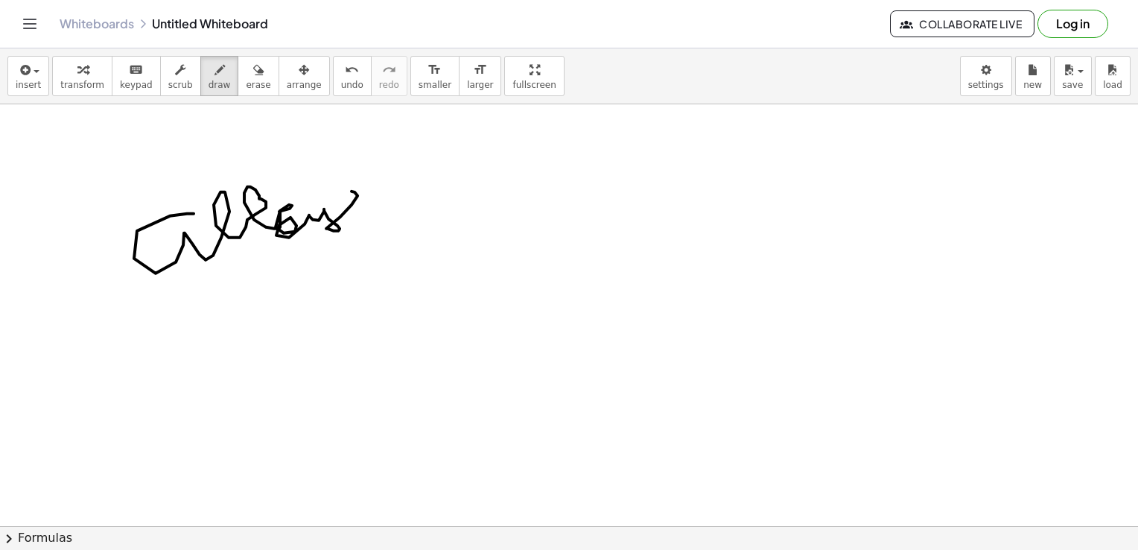
drag, startPoint x: 194, startPoint y: 213, endPoint x: 386, endPoint y: 204, distance: 192.4
drag, startPoint x: 173, startPoint y: 298, endPoint x: 256, endPoint y: 331, distance: 89.7
drag, startPoint x: 250, startPoint y: 311, endPoint x: 250, endPoint y: 300, distance: 11.9
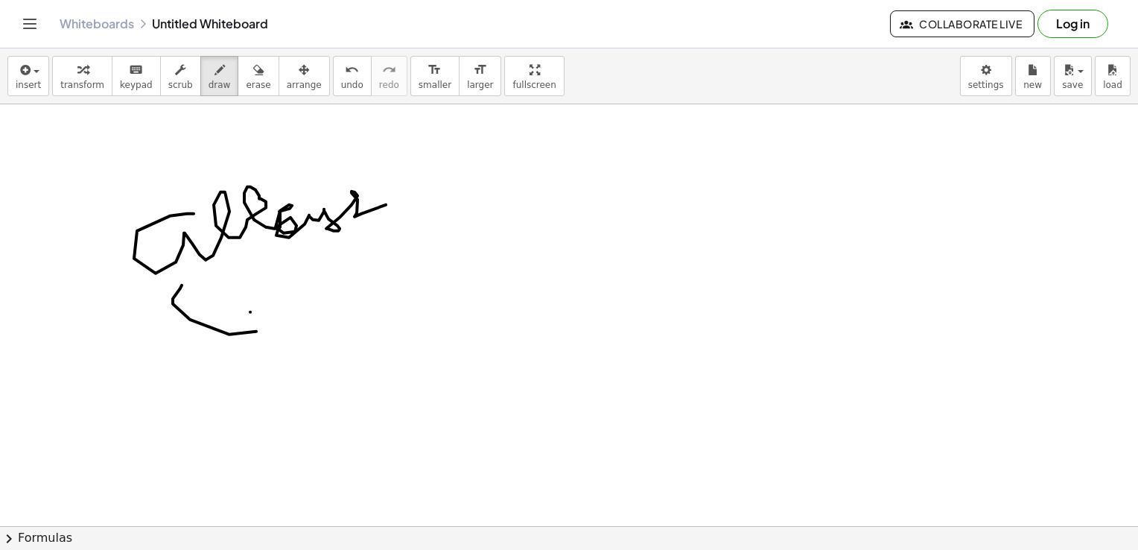
drag, startPoint x: 256, startPoint y: 314, endPoint x: 381, endPoint y: 311, distance: 124.5
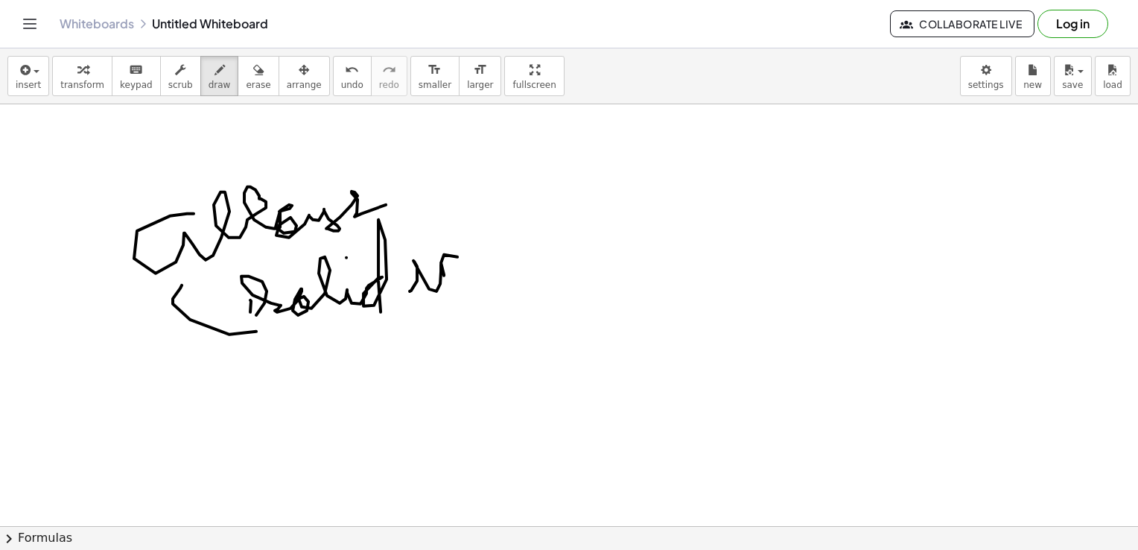
drag, startPoint x: 410, startPoint y: 291, endPoint x: 484, endPoint y: 275, distance: 75.4
drag, startPoint x: 518, startPoint y: 282, endPoint x: 657, endPoint y: 230, distance: 148.5
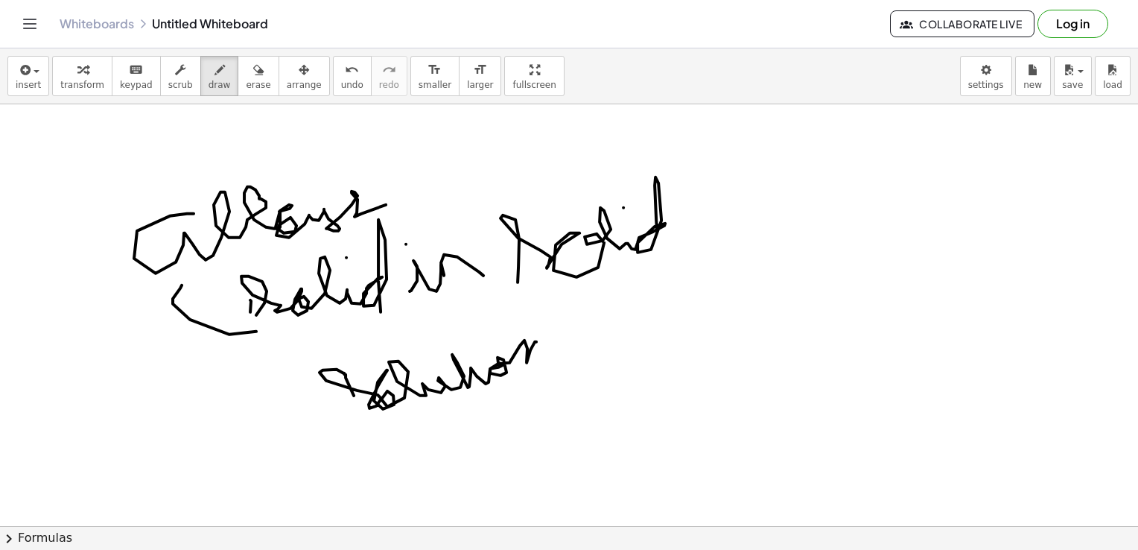
drag, startPoint x: 354, startPoint y: 395, endPoint x: 540, endPoint y: 347, distance: 192.3
drag, startPoint x: 708, startPoint y: 133, endPoint x: 745, endPoint y: 114, distance: 42.0
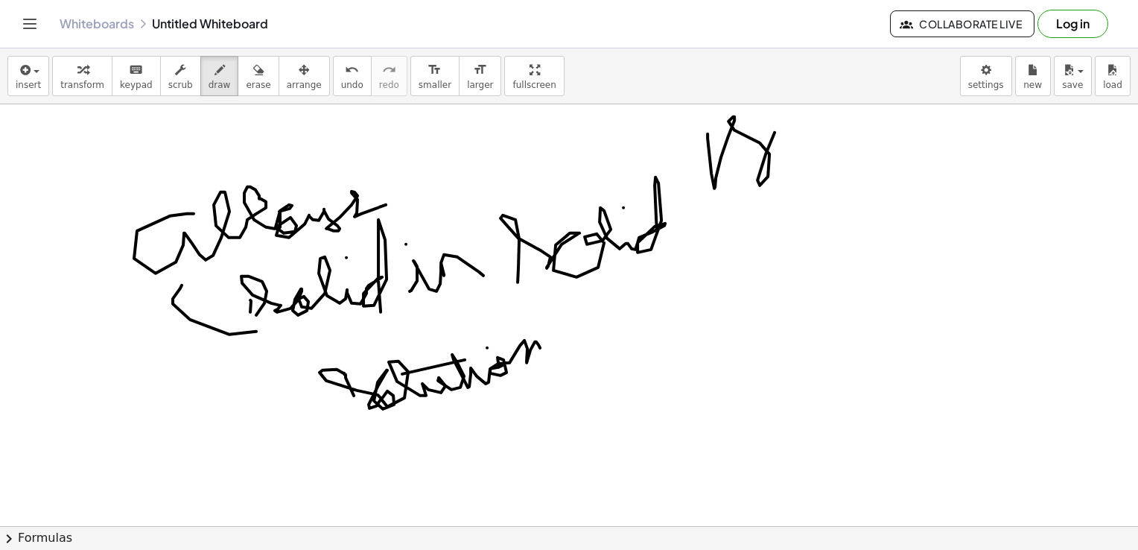
drag, startPoint x: 784, startPoint y: 104, endPoint x: 792, endPoint y: 165, distance: 61.6
drag, startPoint x: 796, startPoint y: 149, endPoint x: 811, endPoint y: 124, distance: 29.8
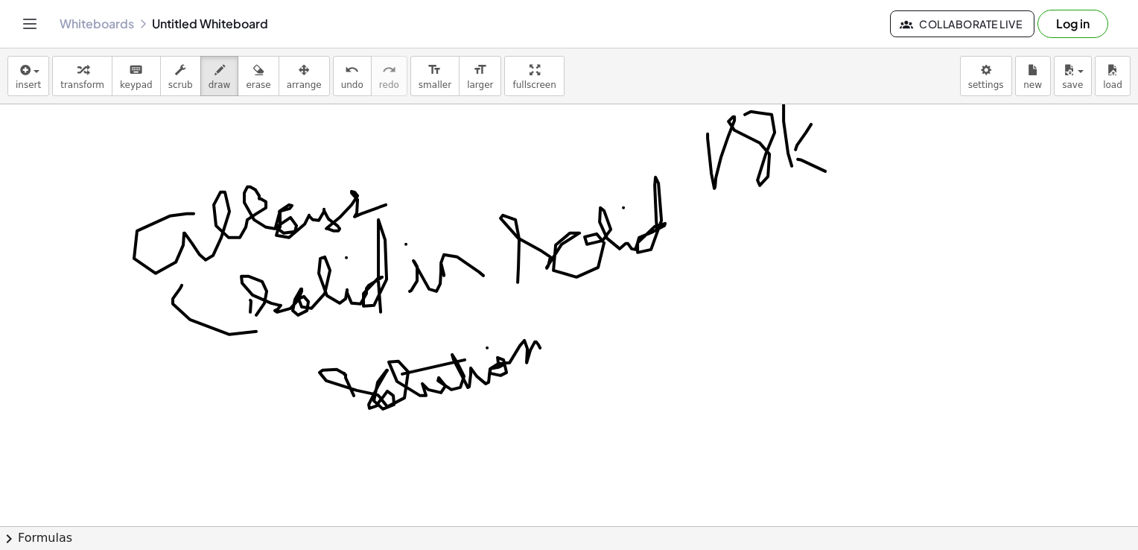
drag, startPoint x: 798, startPoint y: 159, endPoint x: 834, endPoint y: 173, distance: 39.2
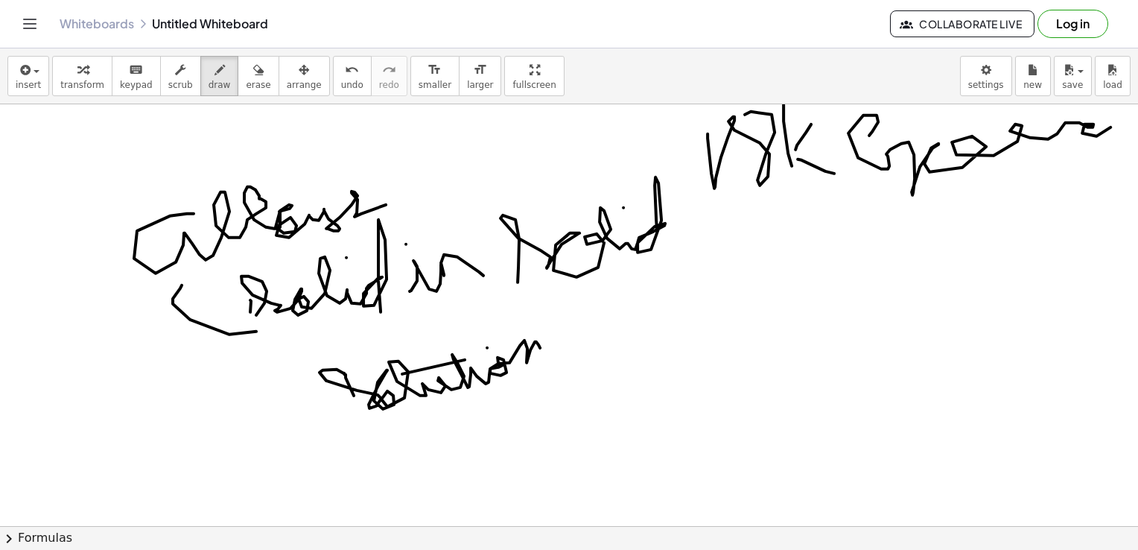
drag, startPoint x: 869, startPoint y: 135, endPoint x: 1123, endPoint y: 147, distance: 253.6
drag, startPoint x: 660, startPoint y: 250, endPoint x: 912, endPoint y: 228, distance: 252.7
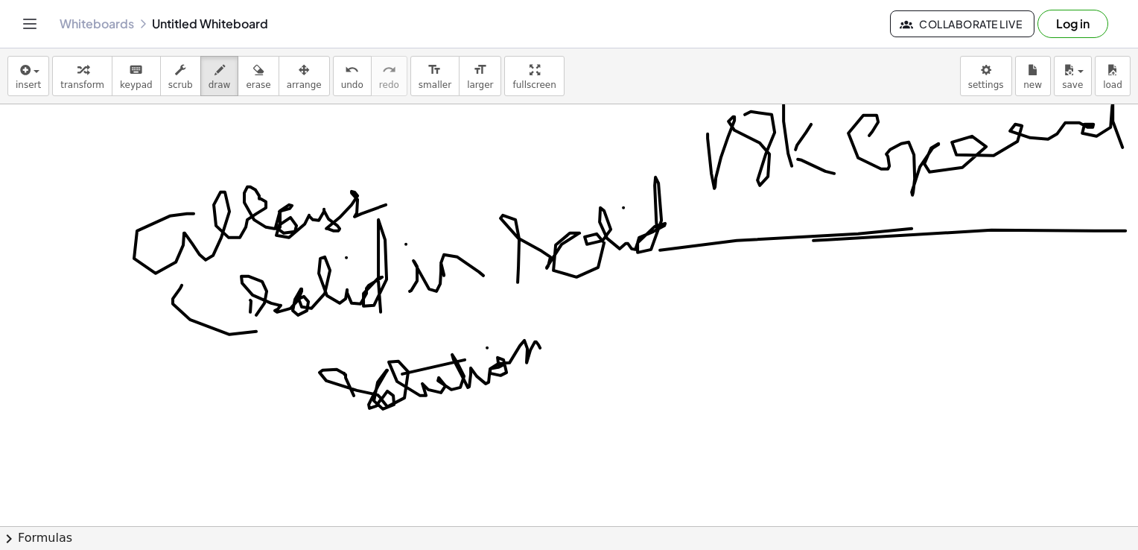
drag, startPoint x: 1094, startPoint y: 230, endPoint x: 1125, endPoint y: 231, distance: 30.6
drag, startPoint x: 798, startPoint y: 255, endPoint x: 712, endPoint y: 376, distance: 148.6
drag, startPoint x: 672, startPoint y: 357, endPoint x: 755, endPoint y: 385, distance: 88.1
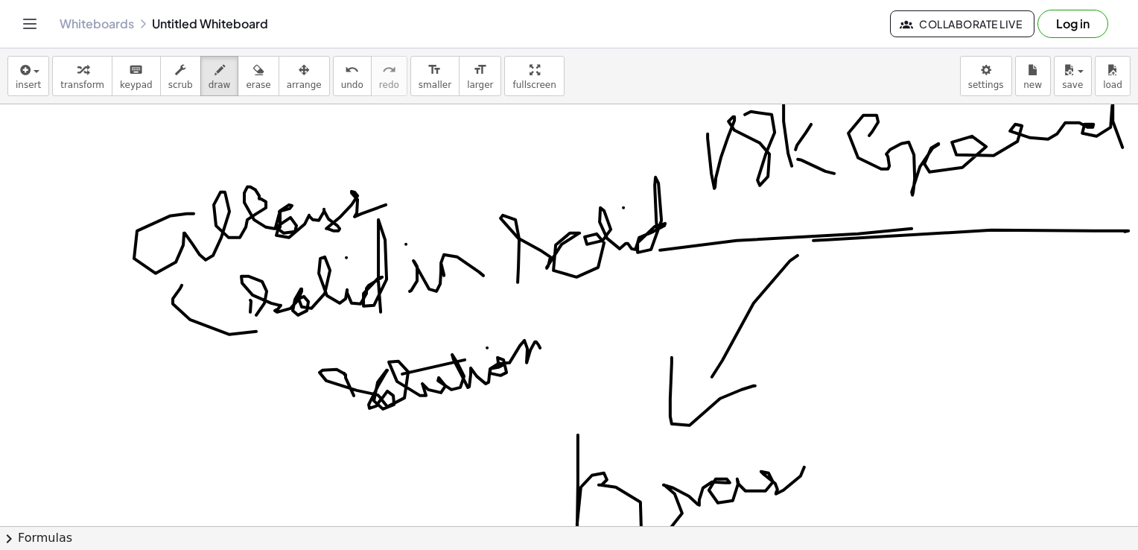
drag, startPoint x: 578, startPoint y: 434, endPoint x: 831, endPoint y: 475, distance: 255.9
drag, startPoint x: 842, startPoint y: 297, endPoint x: 944, endPoint y: 358, distance: 118.6
drag, startPoint x: 957, startPoint y: 339, endPoint x: 837, endPoint y: 362, distance: 122.2
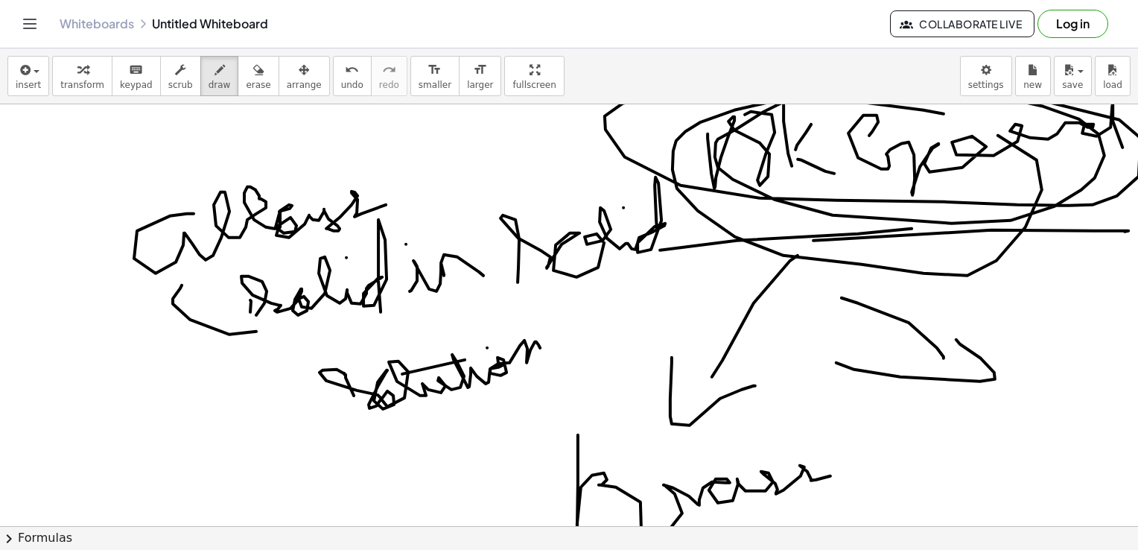
drag, startPoint x: 944, startPoint y: 113, endPoint x: 629, endPoint y: 118, distance: 315.2
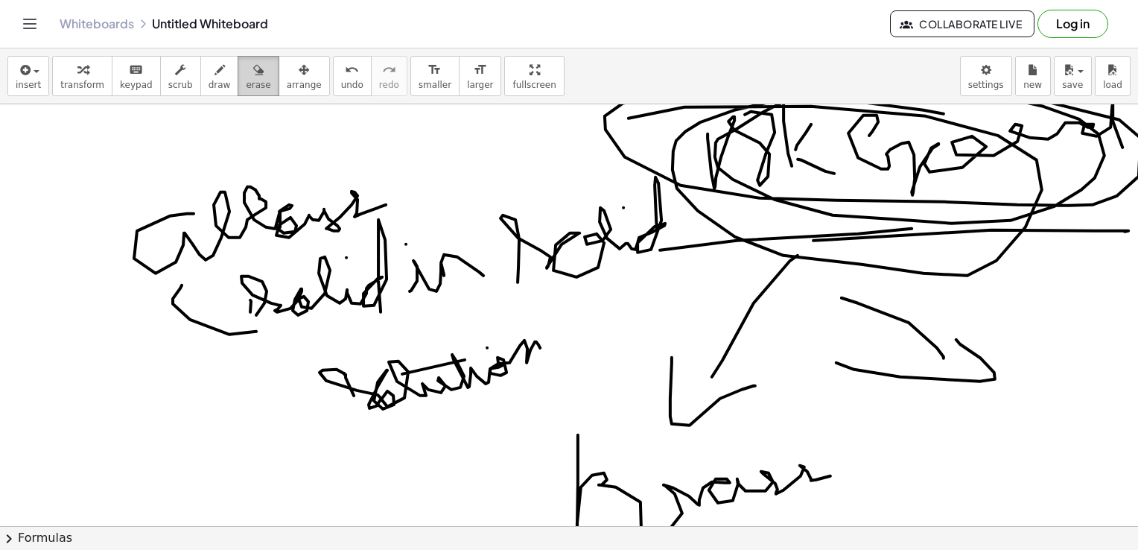
click at [246, 62] on div "button" at bounding box center [258, 69] width 25 height 18
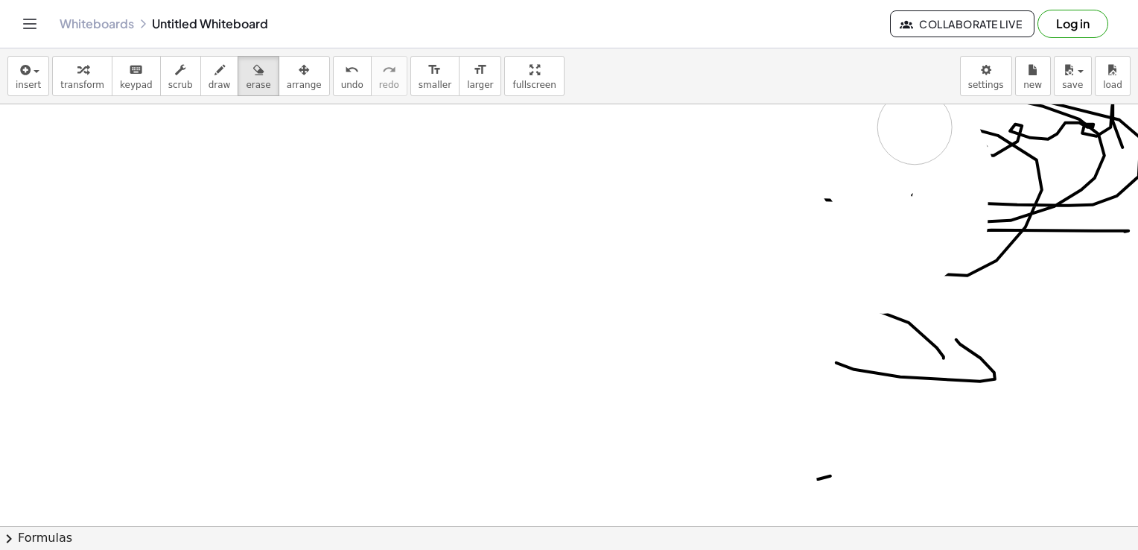
drag, startPoint x: 308, startPoint y: 288, endPoint x: 1018, endPoint y: 115, distance: 731.5
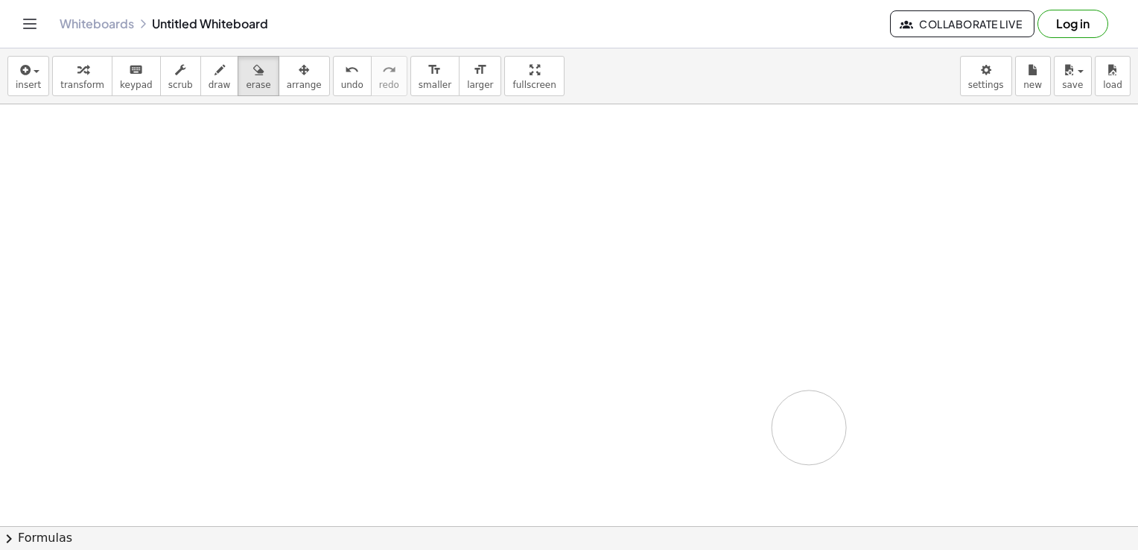
drag, startPoint x: 1018, startPoint y: 115, endPoint x: 817, endPoint y: 383, distance: 335.7
